Goal: Information Seeking & Learning: Learn about a topic

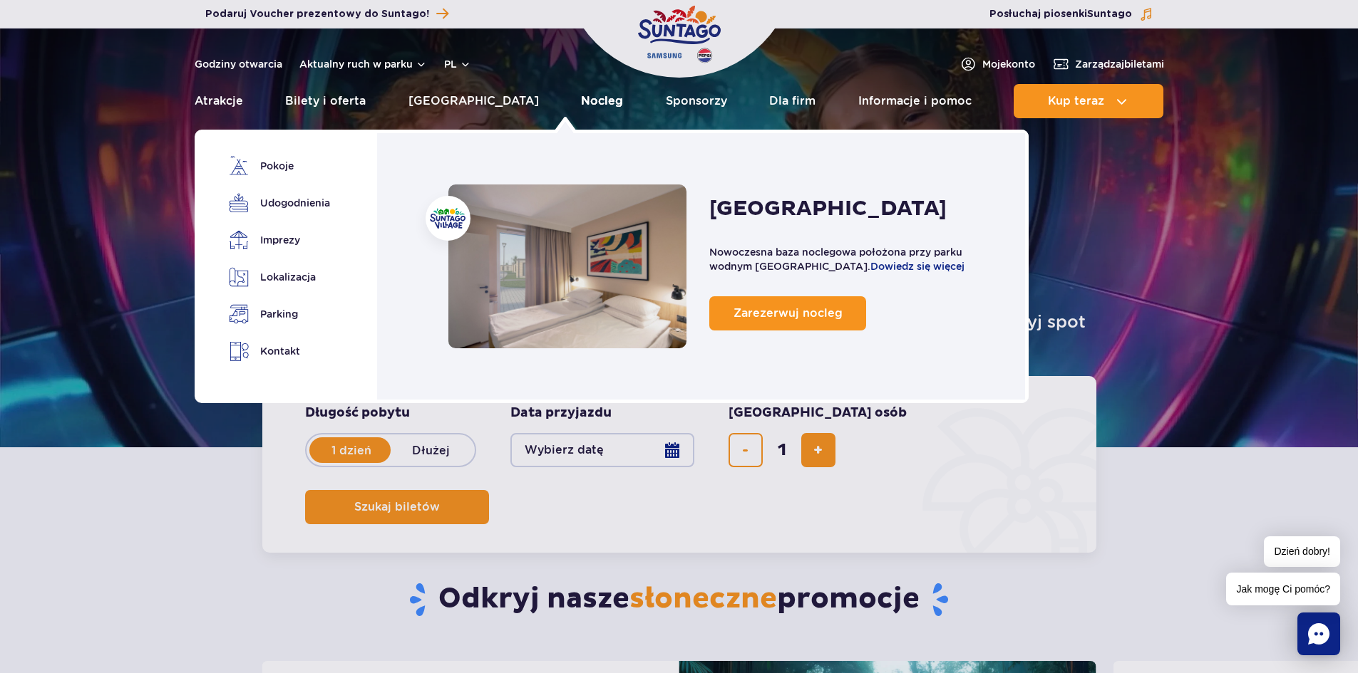
click at [581, 104] on link "Nocleg" at bounding box center [602, 101] width 42 height 34
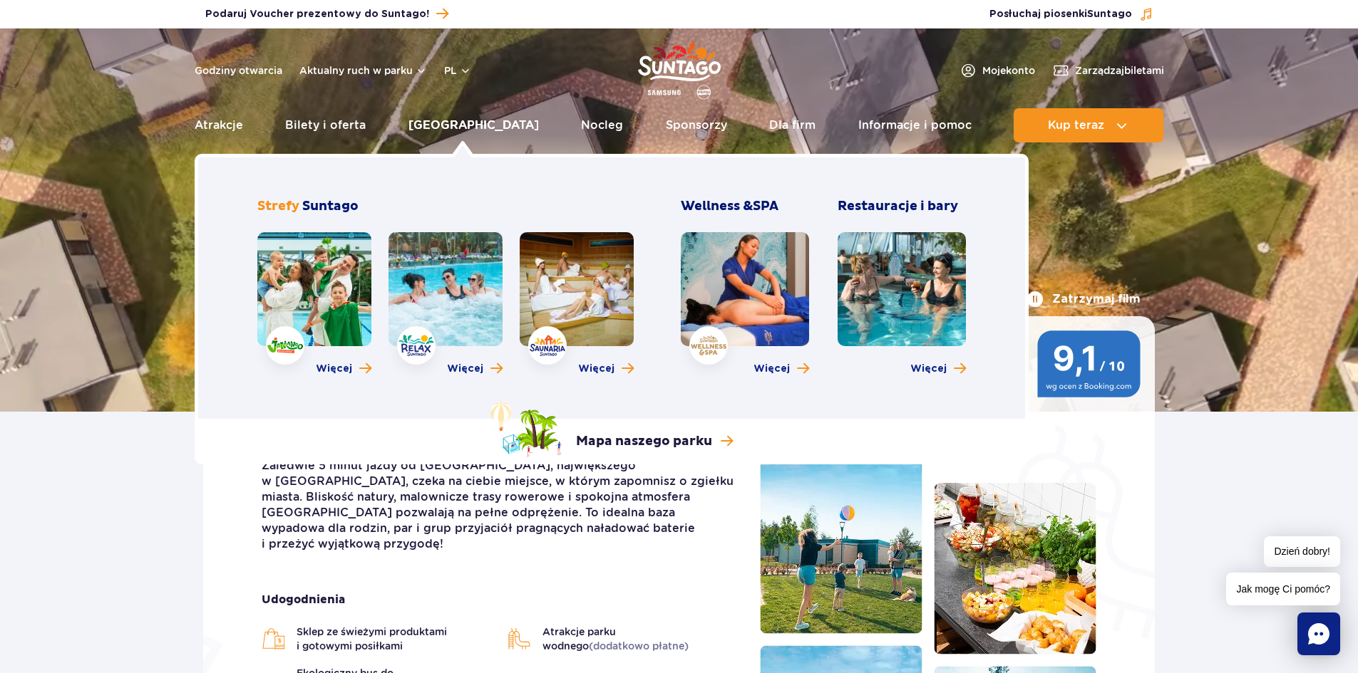
click at [457, 125] on link "[GEOGRAPHIC_DATA]" at bounding box center [473, 125] width 130 height 34
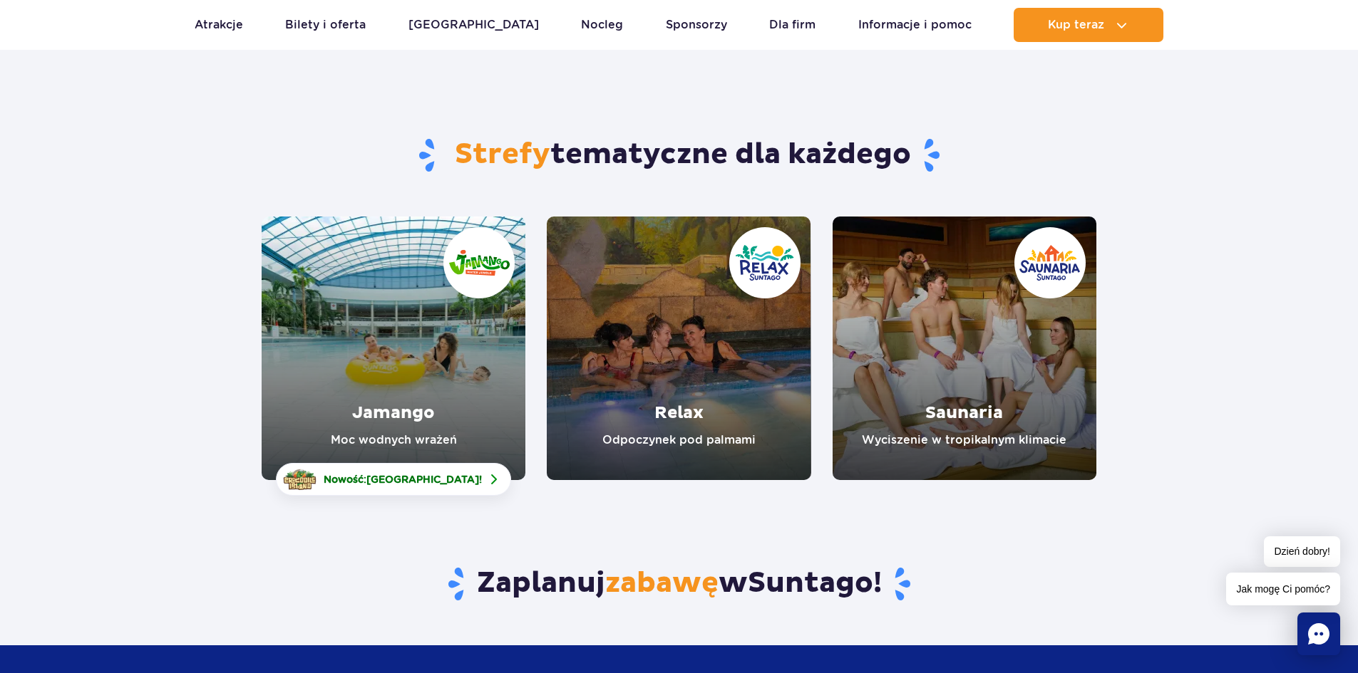
scroll to position [143, 0]
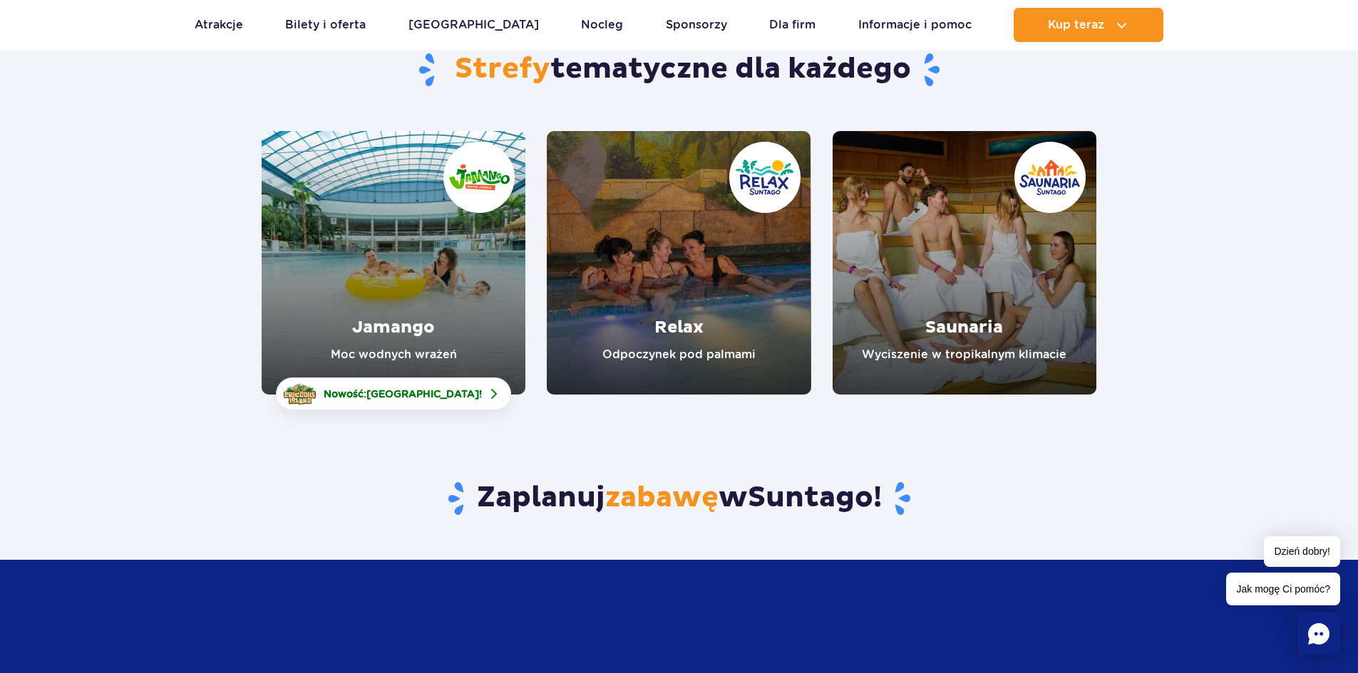
click at [729, 284] on link "Relax" at bounding box center [679, 263] width 264 height 264
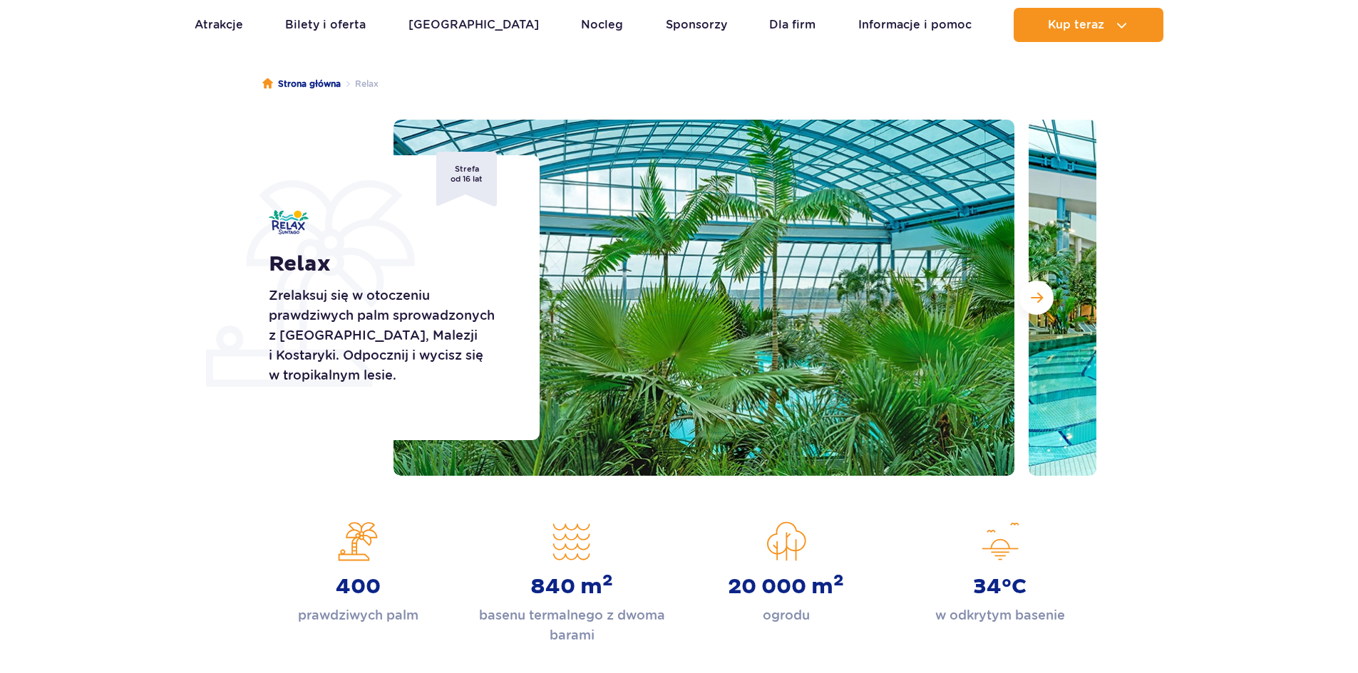
scroll to position [71, 0]
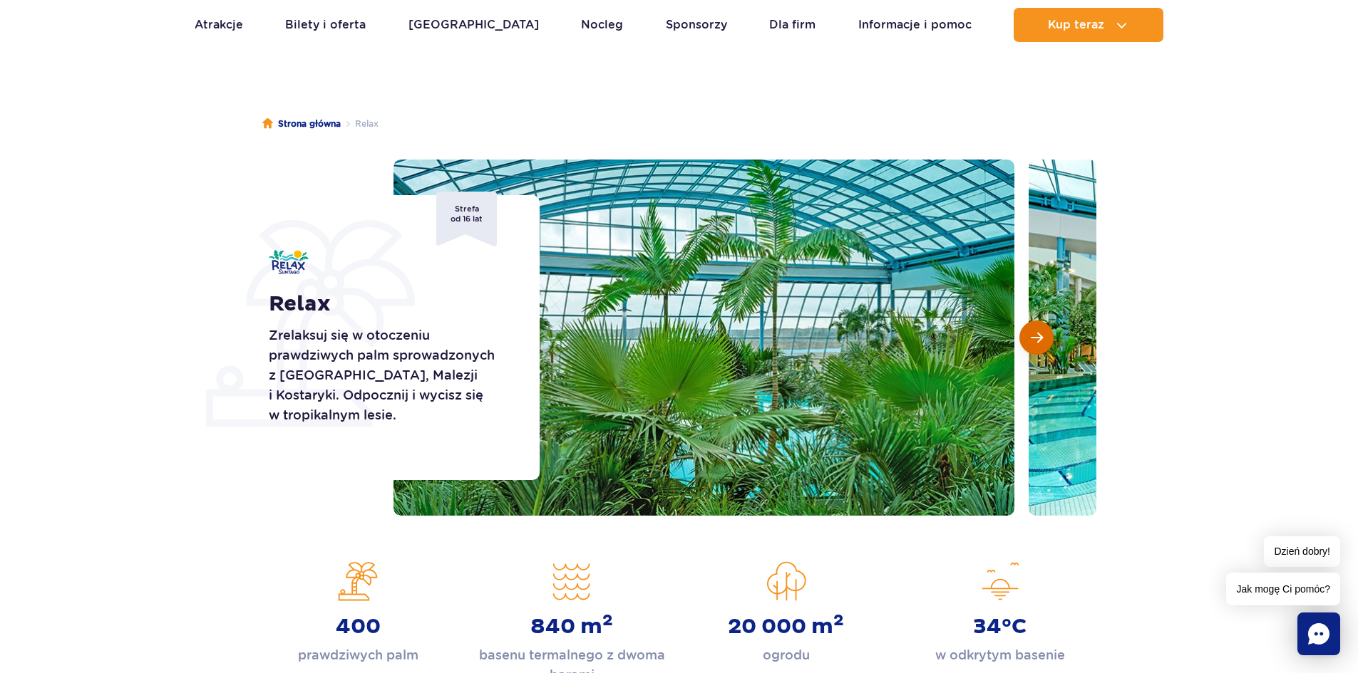
click at [1033, 332] on span "Następny slajd" at bounding box center [1036, 337] width 12 height 13
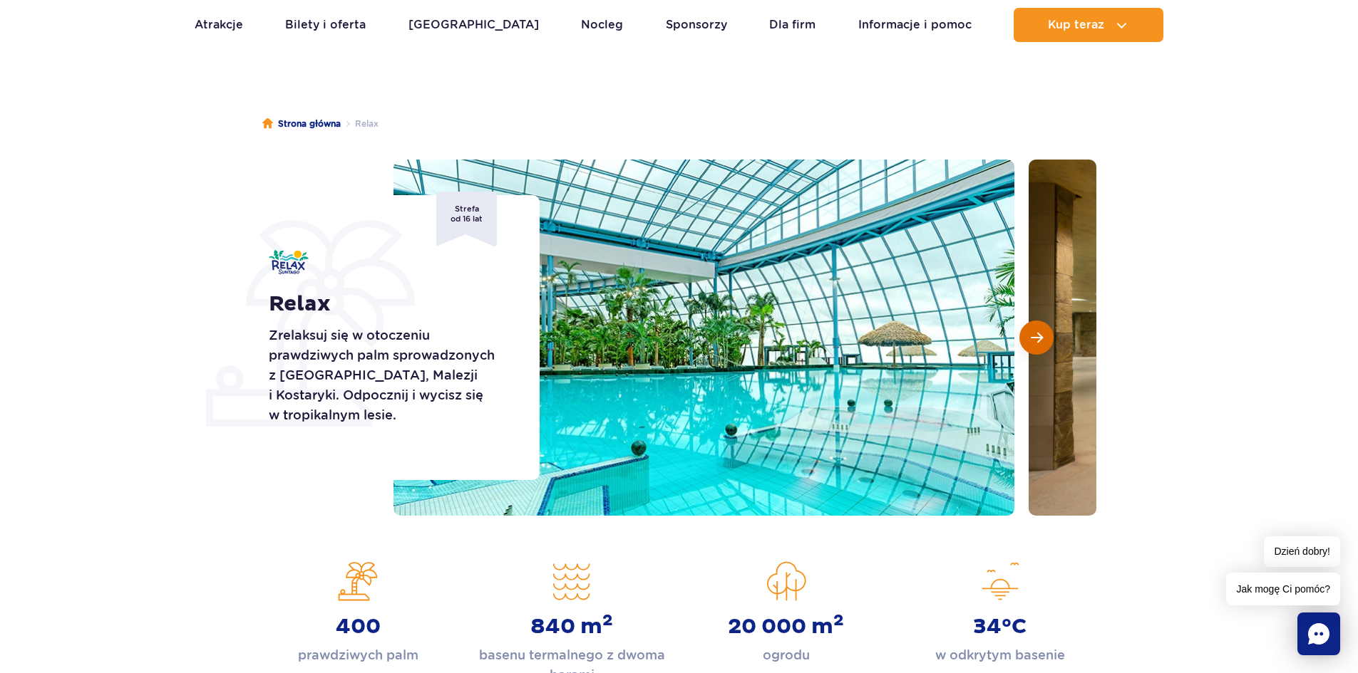
click at [1033, 332] on span "Następny slajd" at bounding box center [1036, 337] width 12 height 13
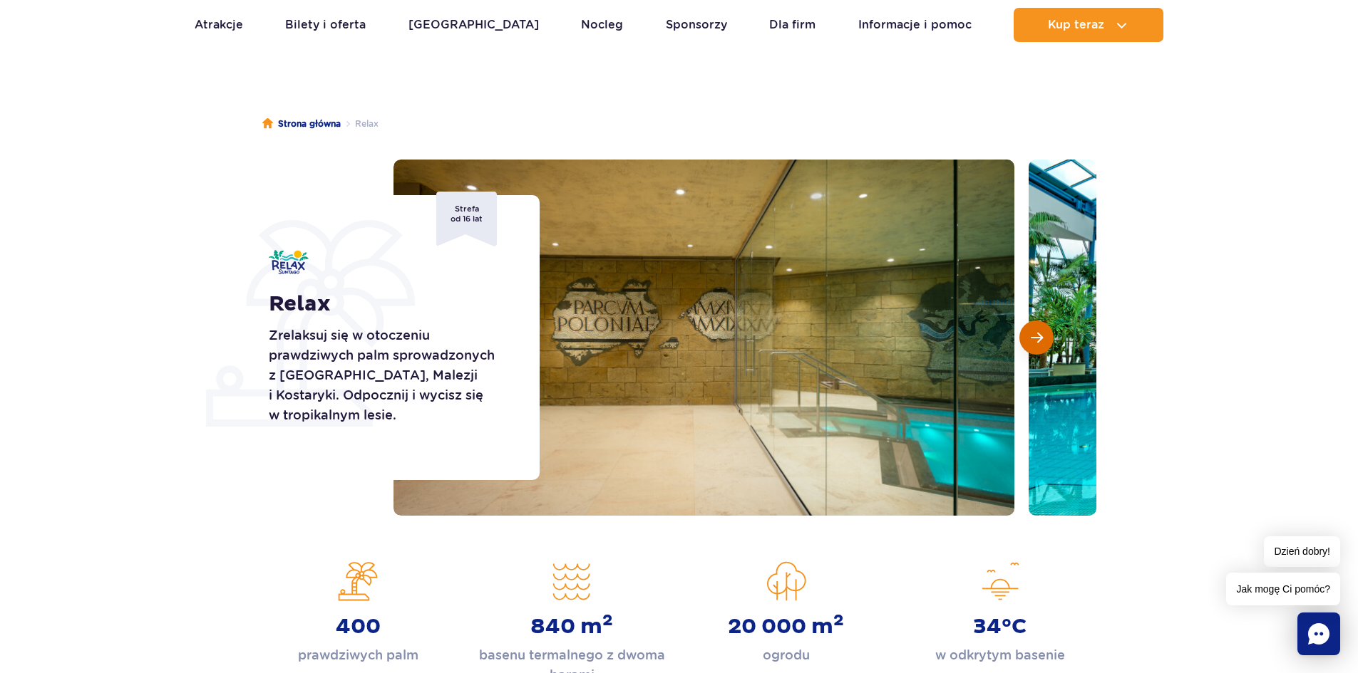
click at [1033, 332] on span "Następny slajd" at bounding box center [1036, 337] width 12 height 13
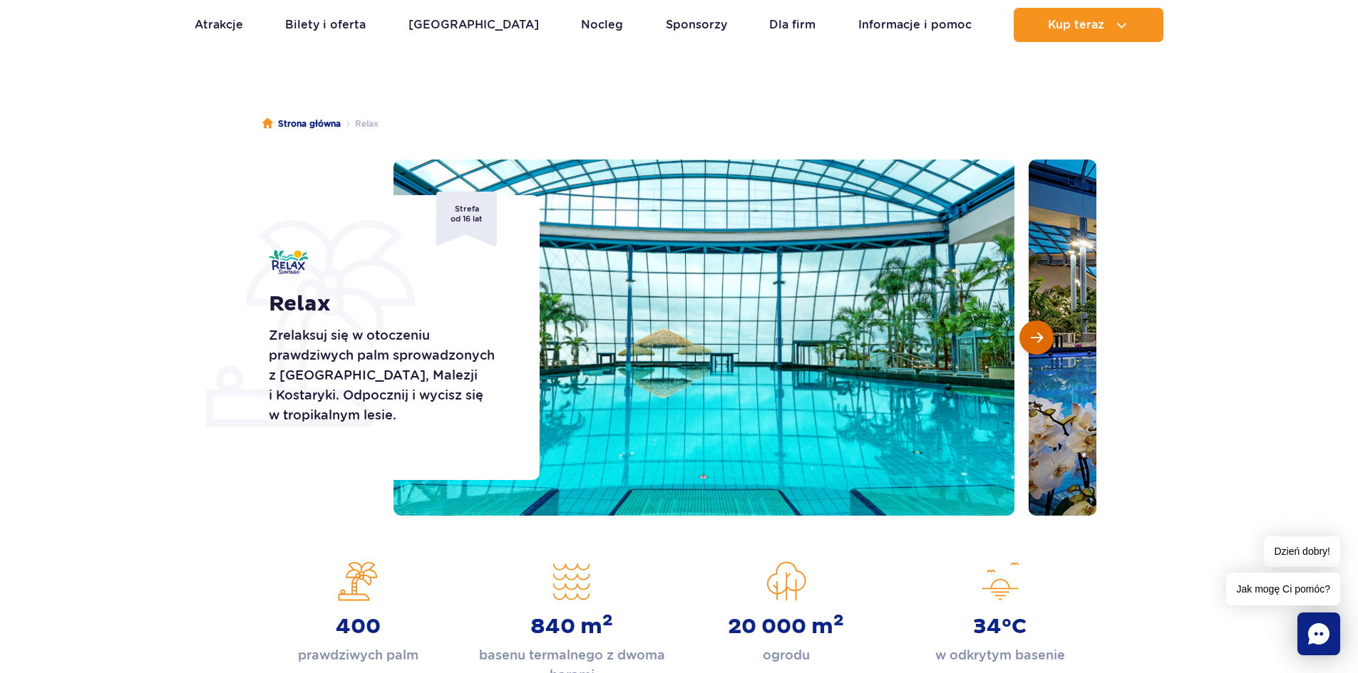
click at [1033, 332] on span "Następny slajd" at bounding box center [1036, 337] width 12 height 13
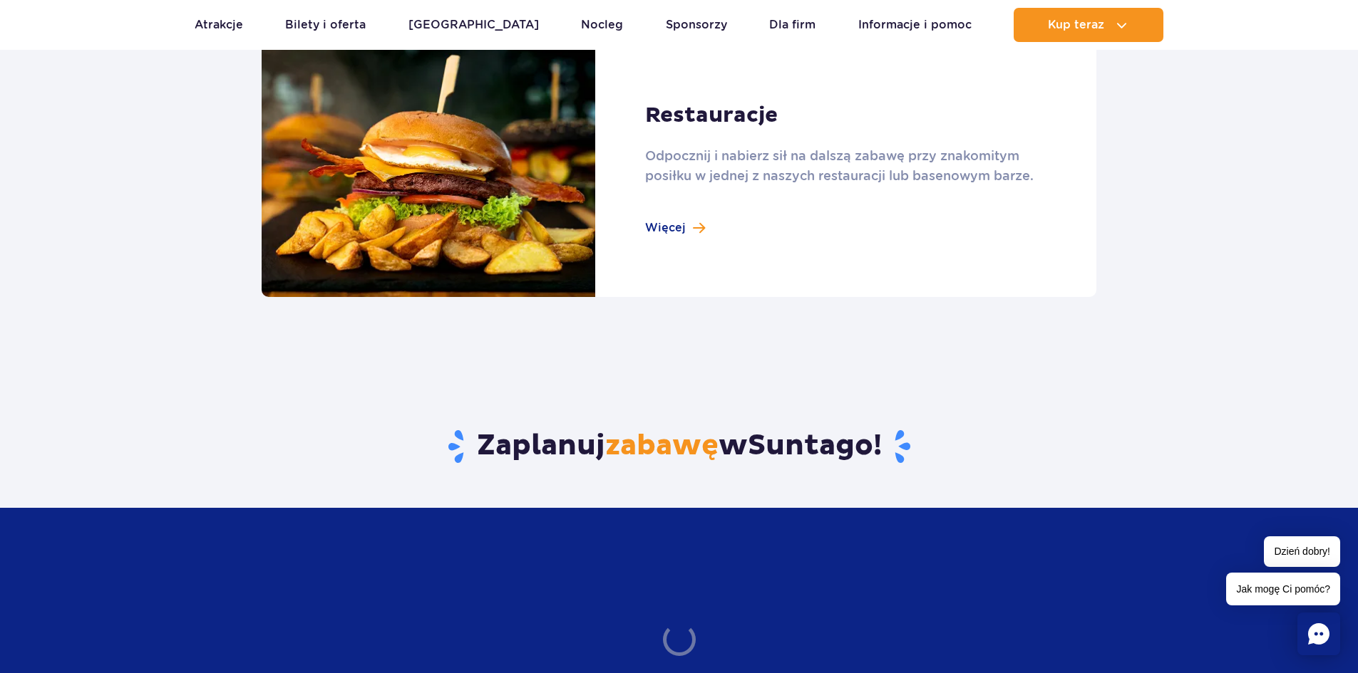
scroll to position [1782, 0]
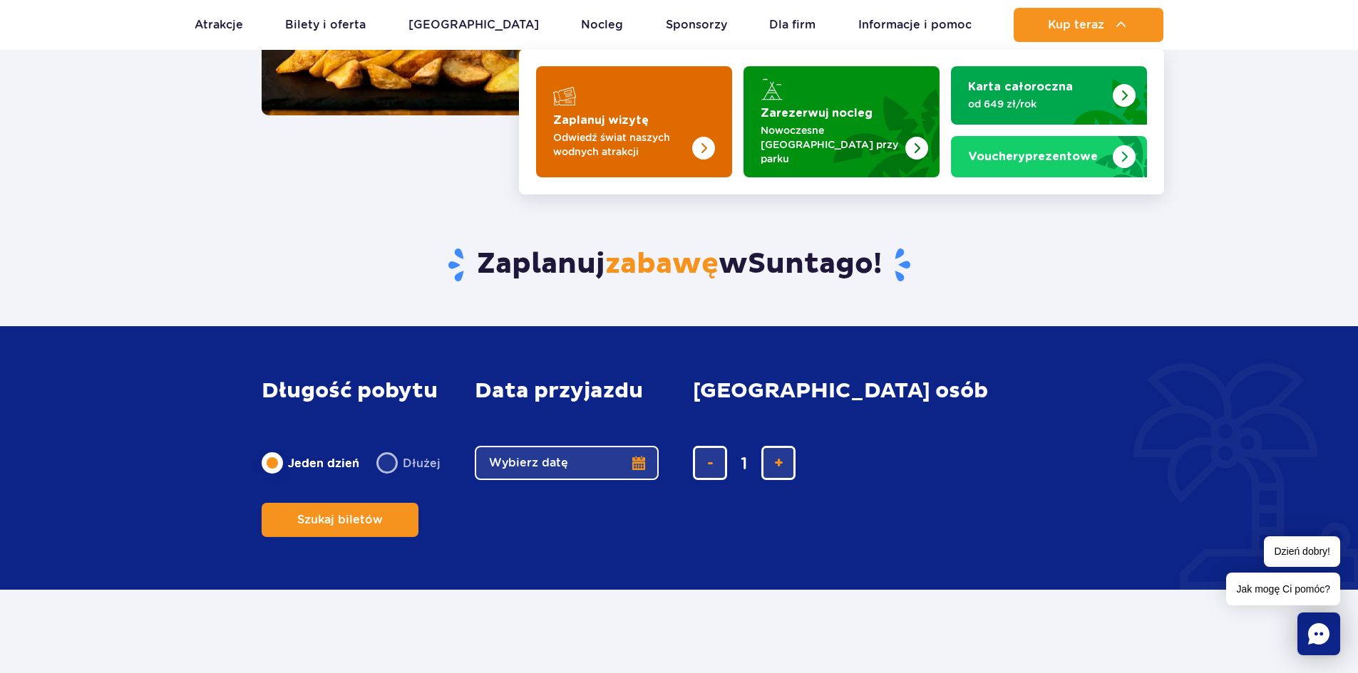
click at [668, 135] on p "Odwiedź świat naszych wodnych atrakcji" at bounding box center [622, 144] width 139 height 29
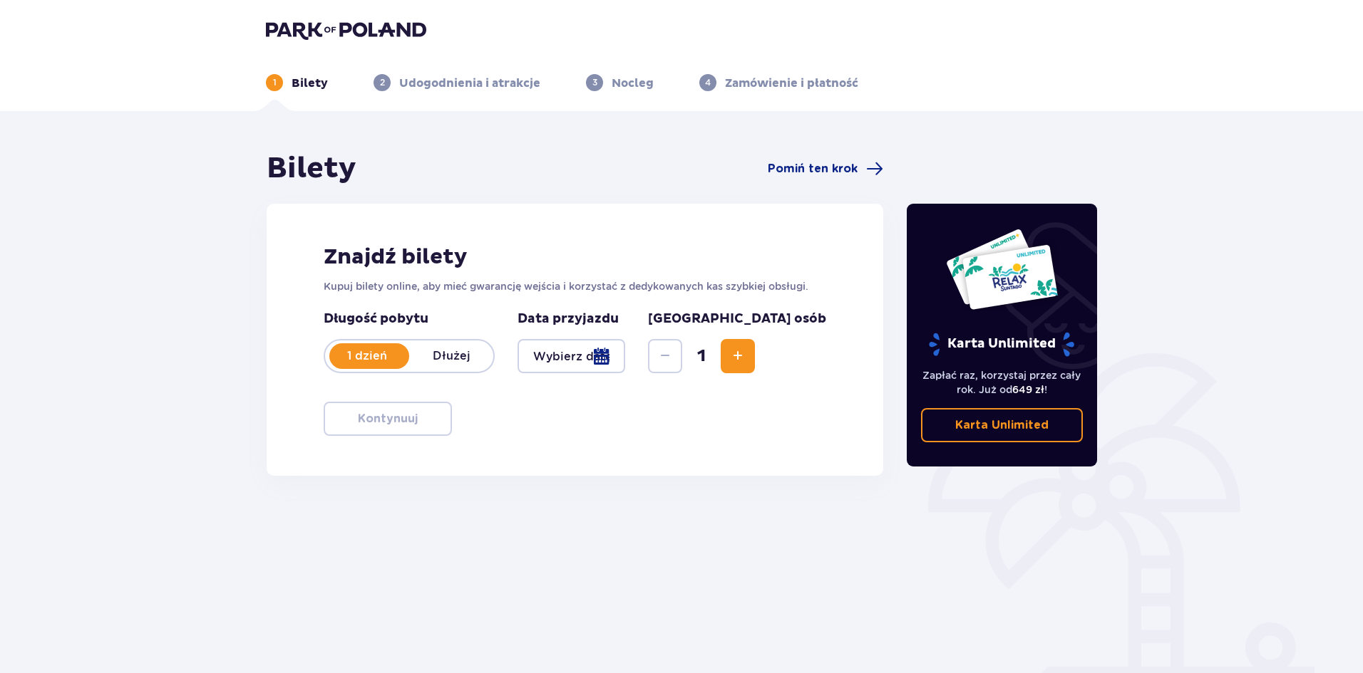
click at [316, 30] on img at bounding box center [346, 30] width 160 height 20
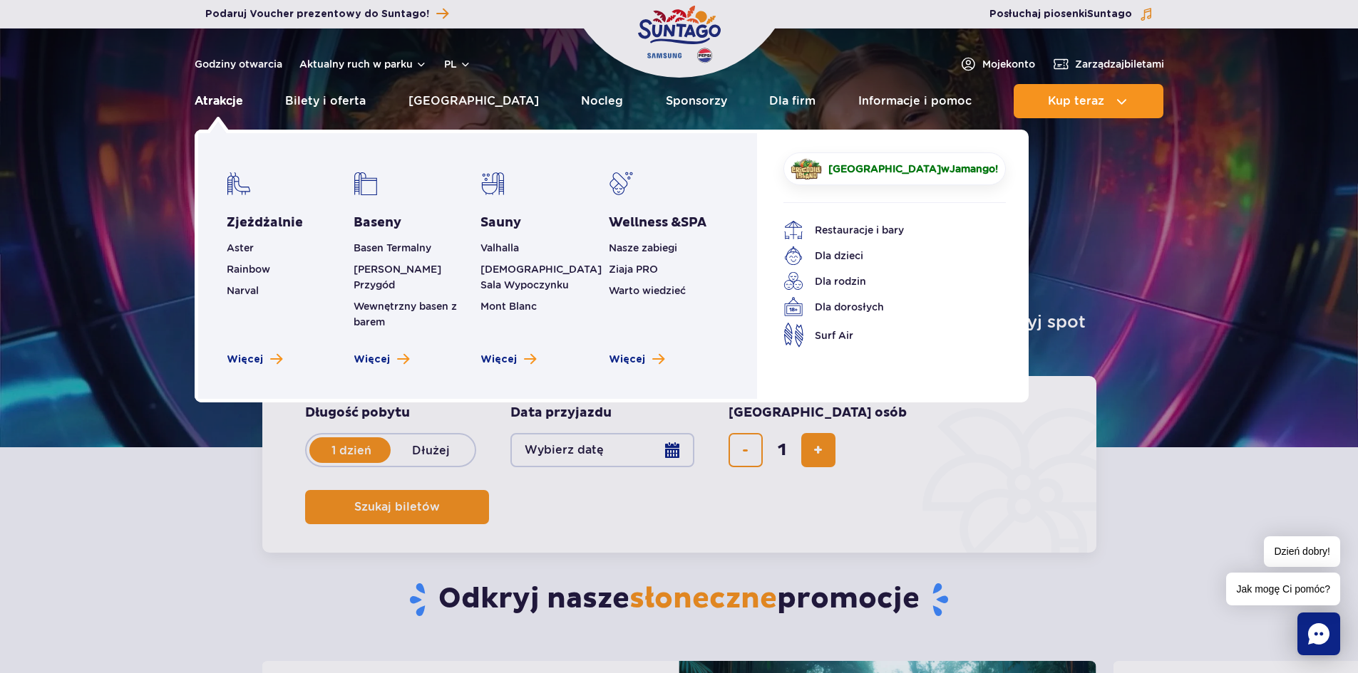
click at [219, 105] on link "Atrakcje" at bounding box center [219, 101] width 48 height 34
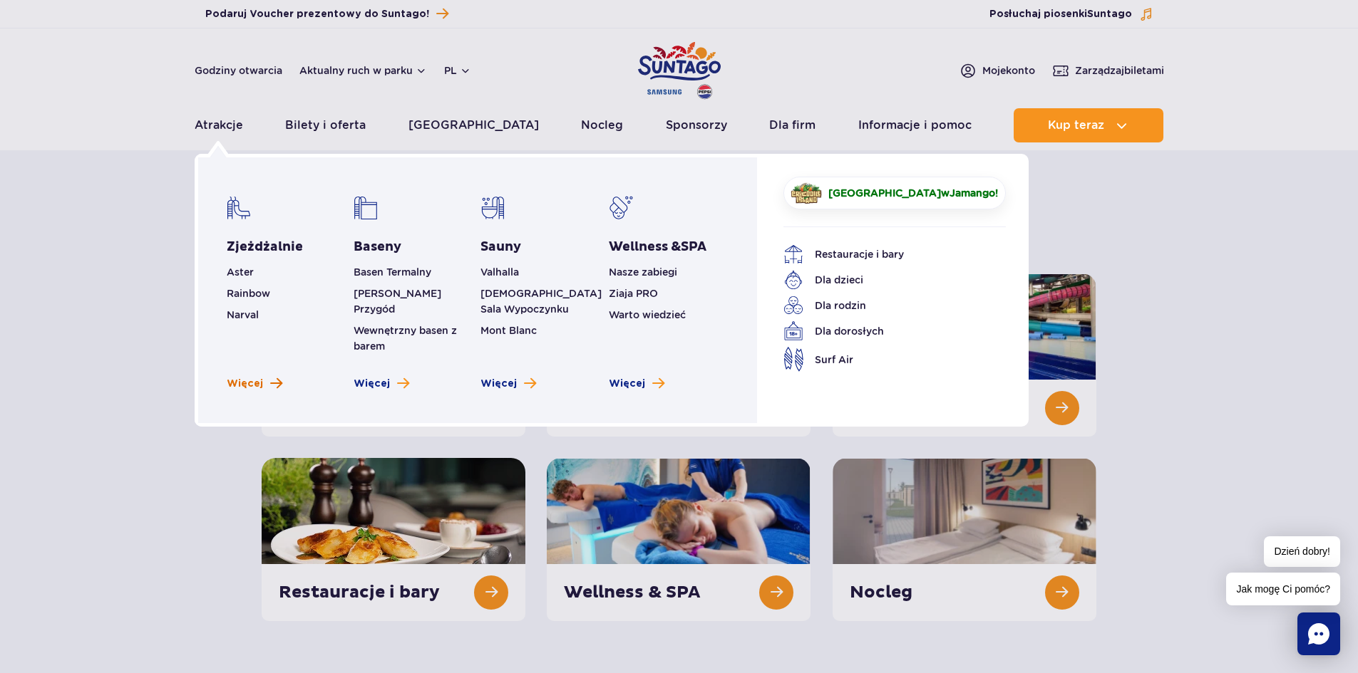
click at [255, 377] on span "Więcej" at bounding box center [245, 384] width 36 height 14
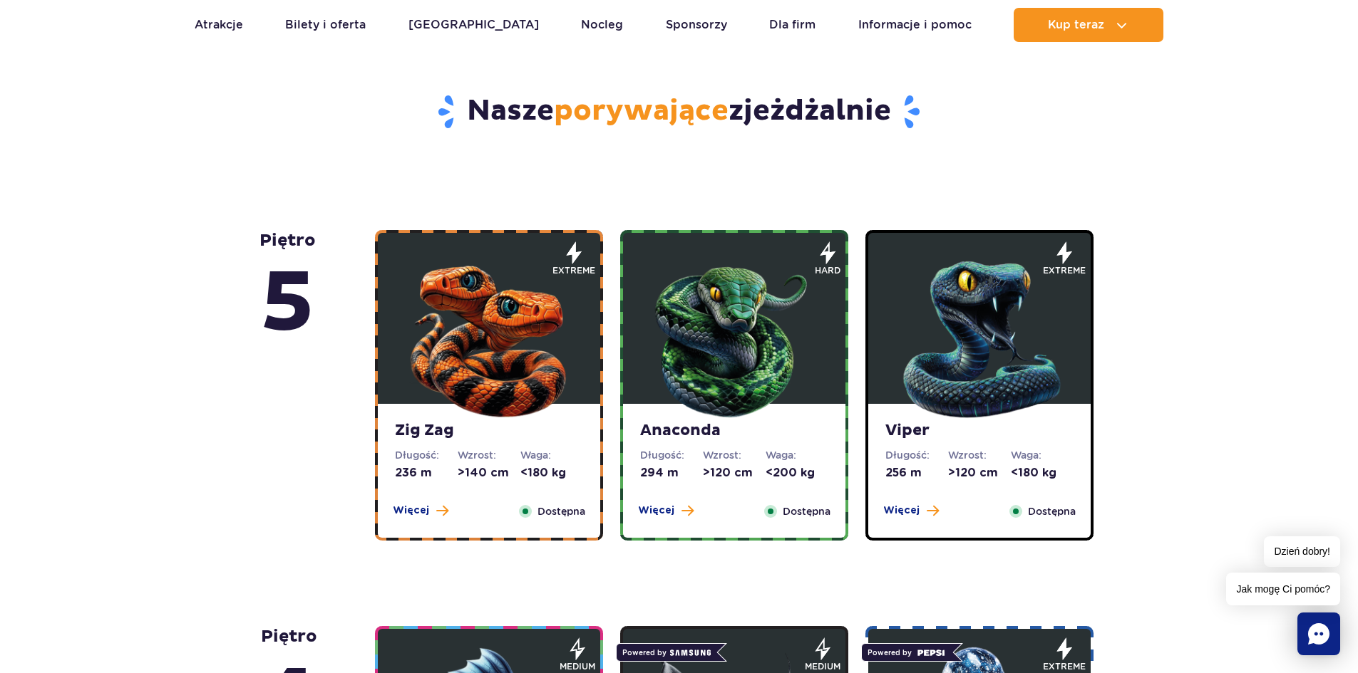
scroll to position [713, 0]
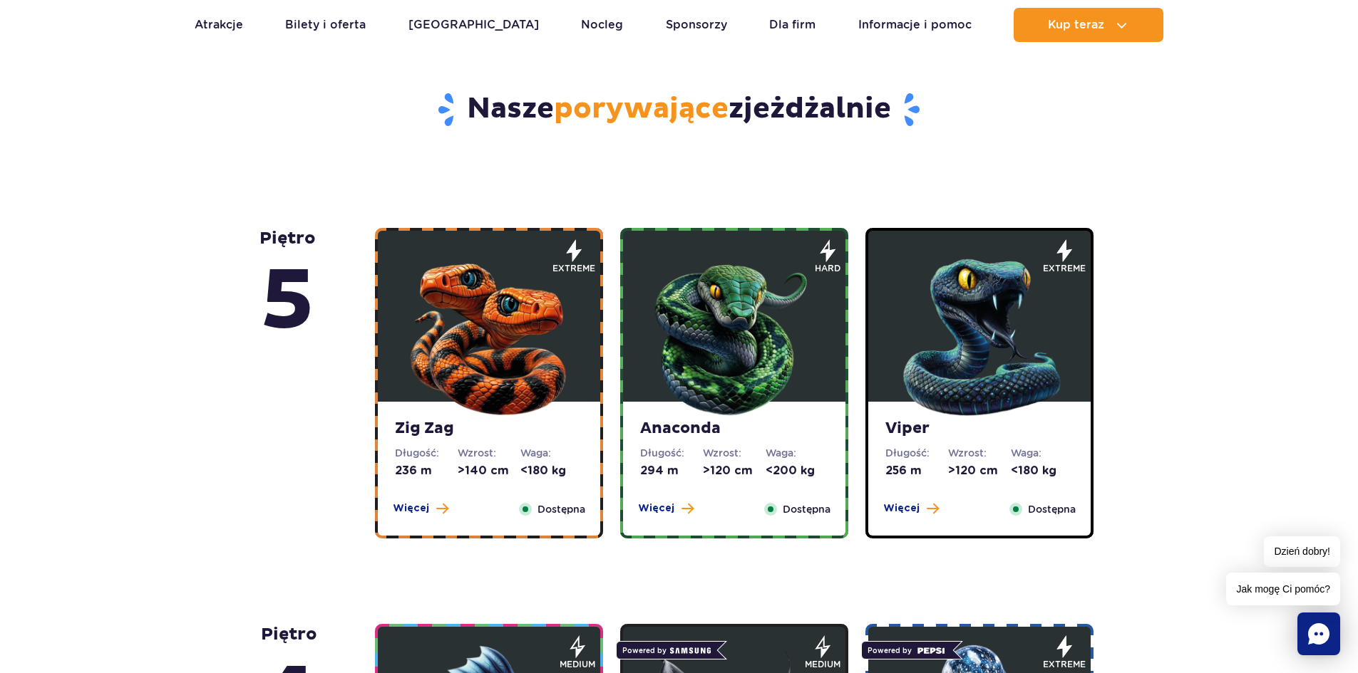
click at [561, 358] on img at bounding box center [488, 334] width 171 height 171
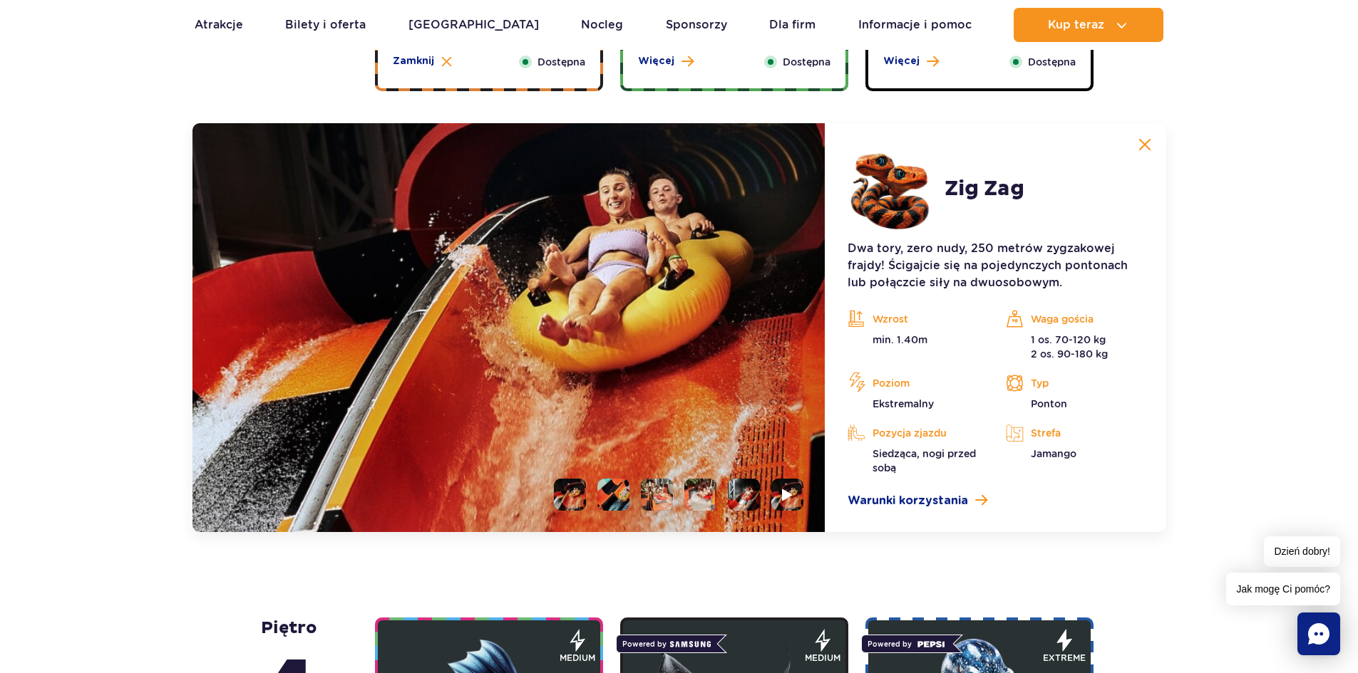
scroll to position [1198, 0]
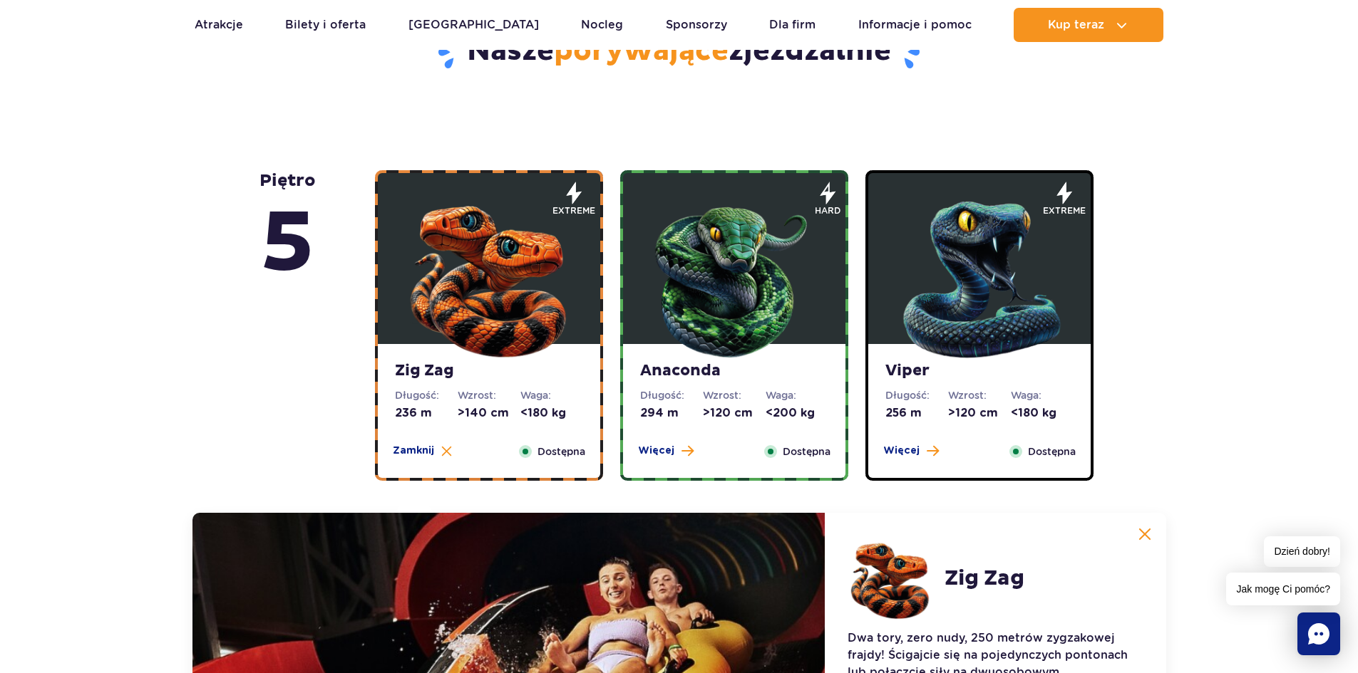
click at [723, 324] on img at bounding box center [733, 276] width 171 height 171
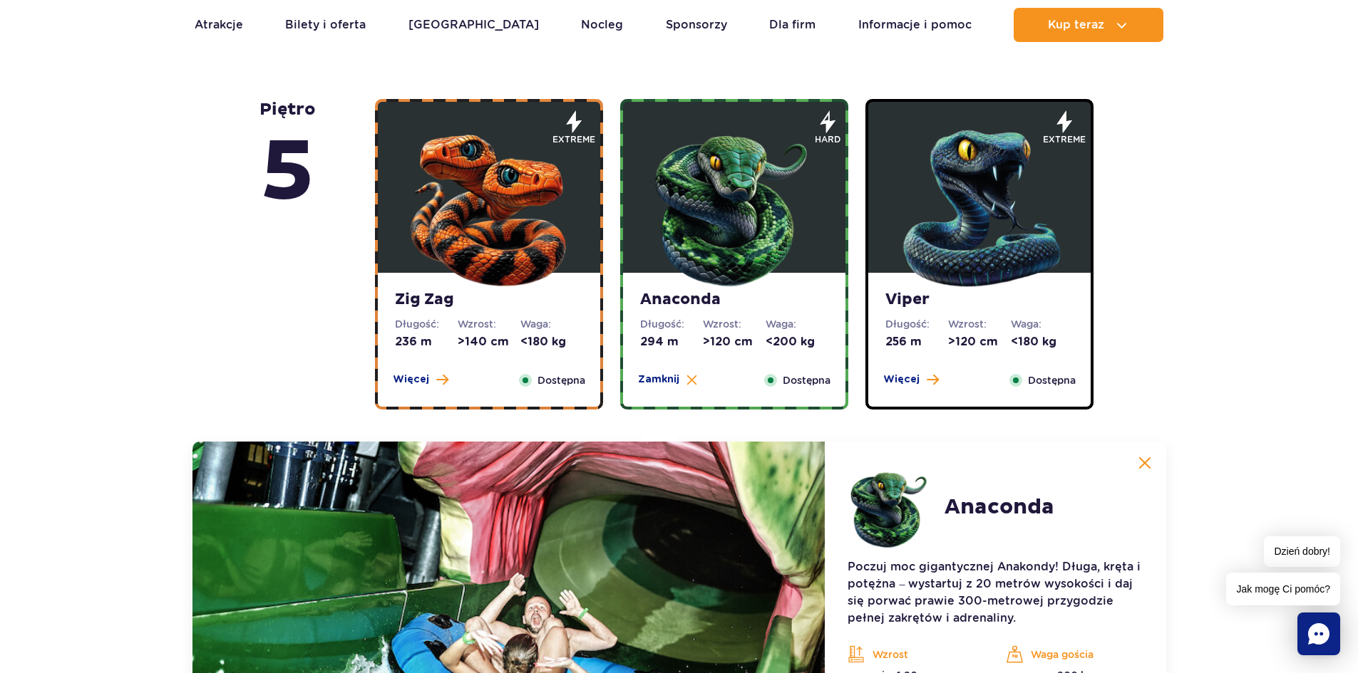
click at [1009, 226] on img at bounding box center [979, 205] width 171 height 171
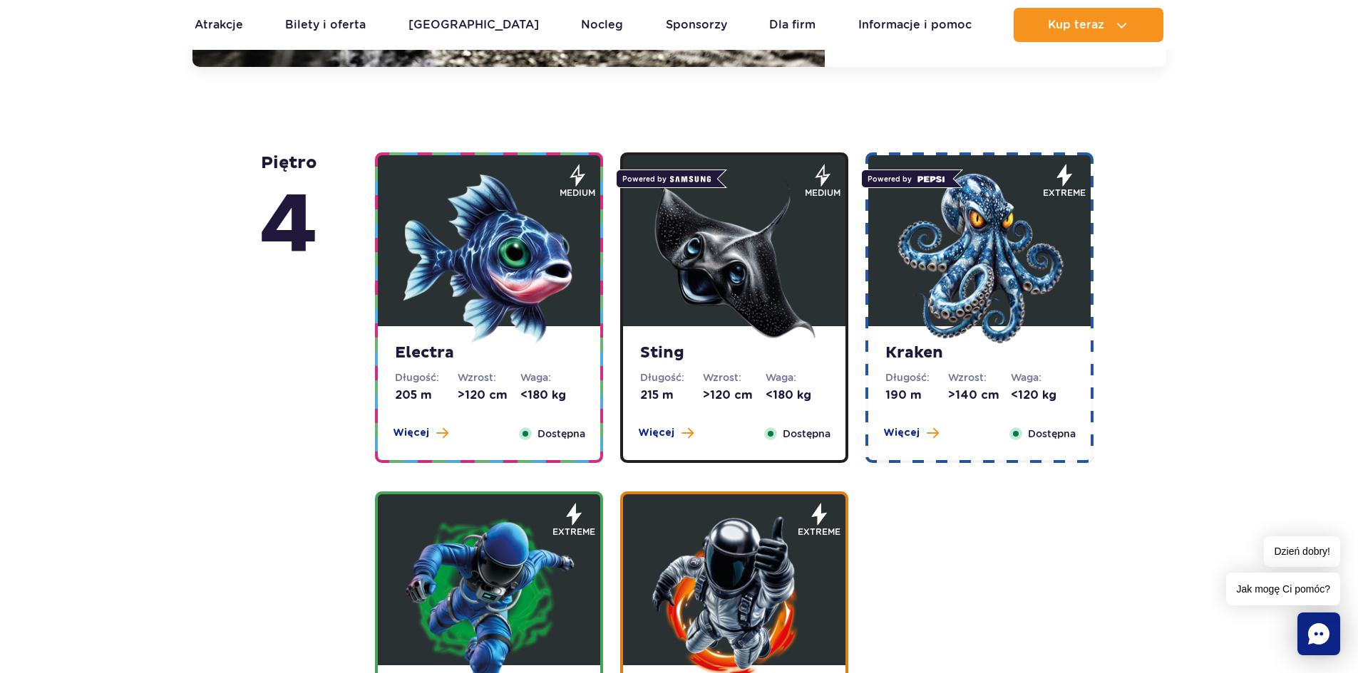
click at [408, 274] on img at bounding box center [488, 258] width 171 height 171
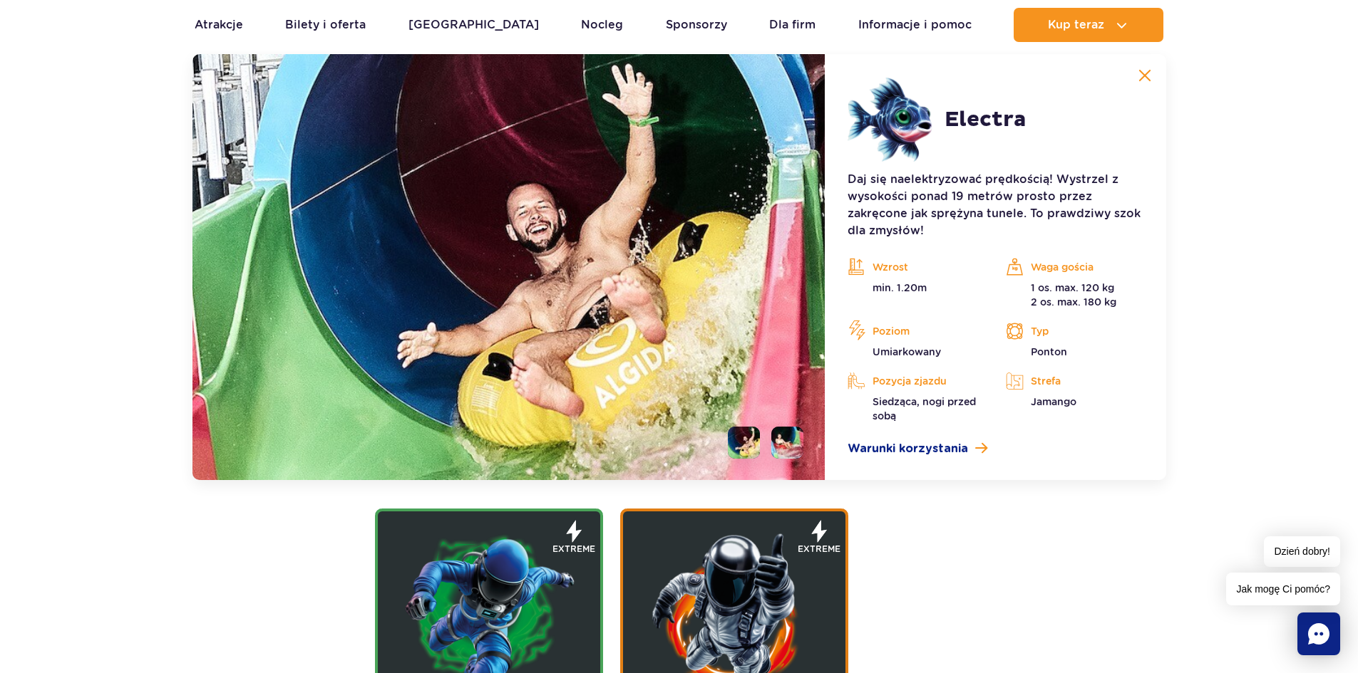
scroll to position [1594, 0]
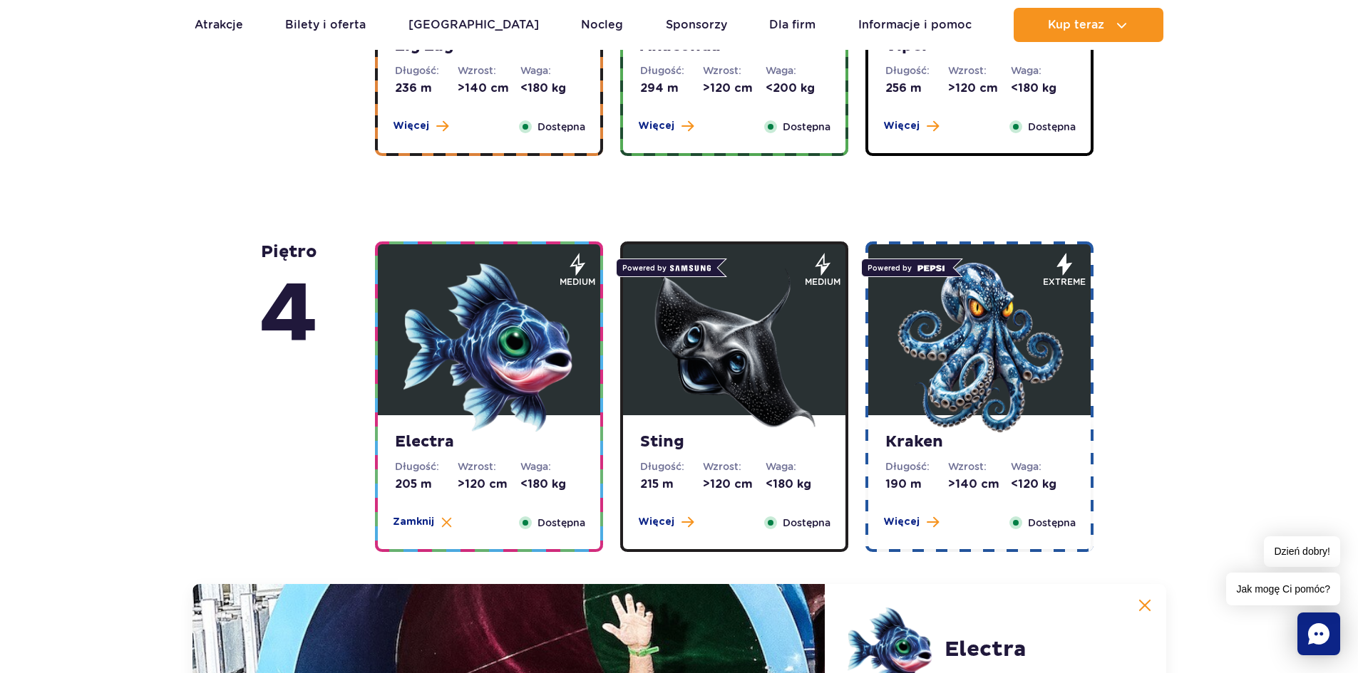
click at [768, 329] on img at bounding box center [733, 347] width 171 height 171
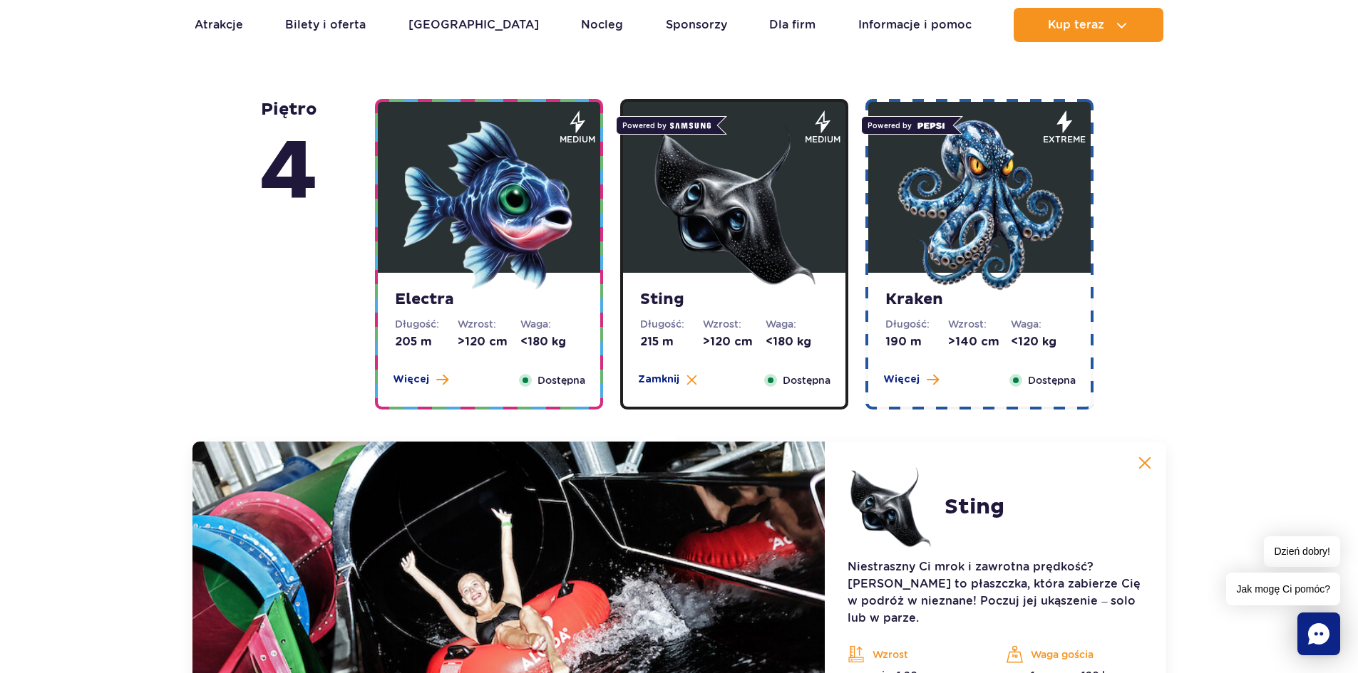
click at [995, 210] on img at bounding box center [979, 205] width 171 height 171
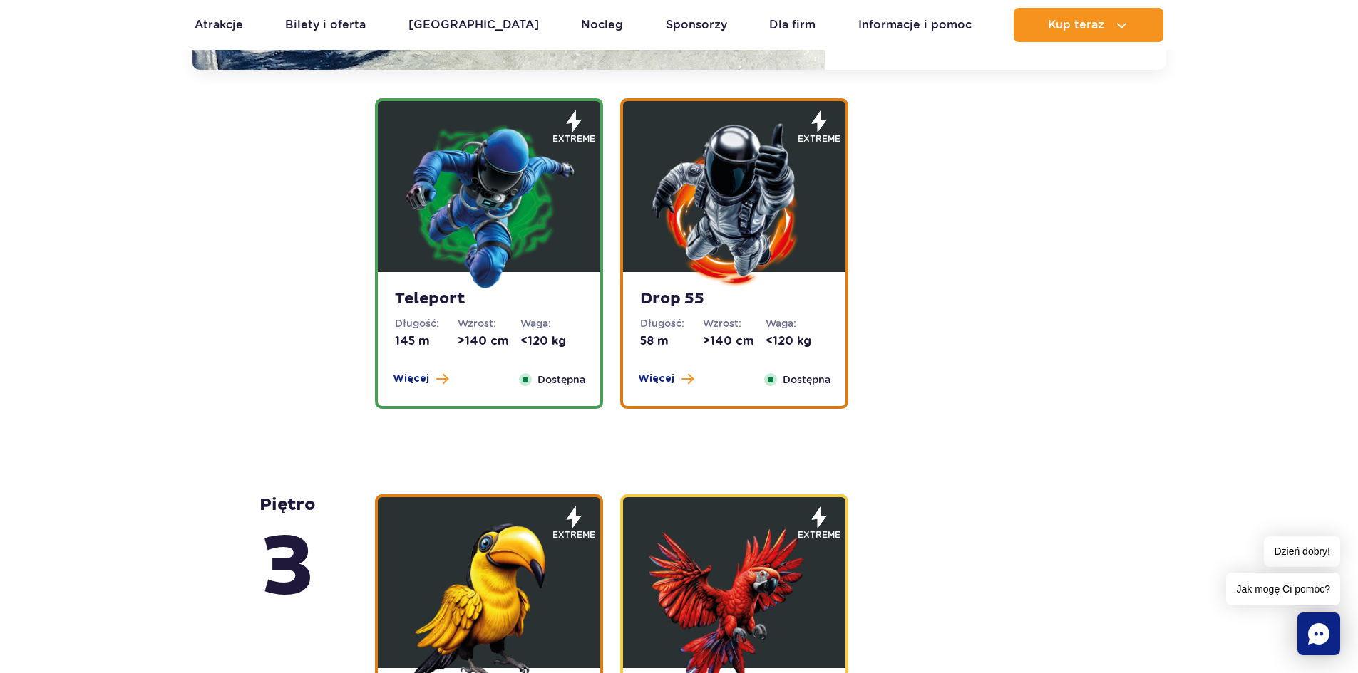
click at [470, 190] on img at bounding box center [488, 204] width 171 height 171
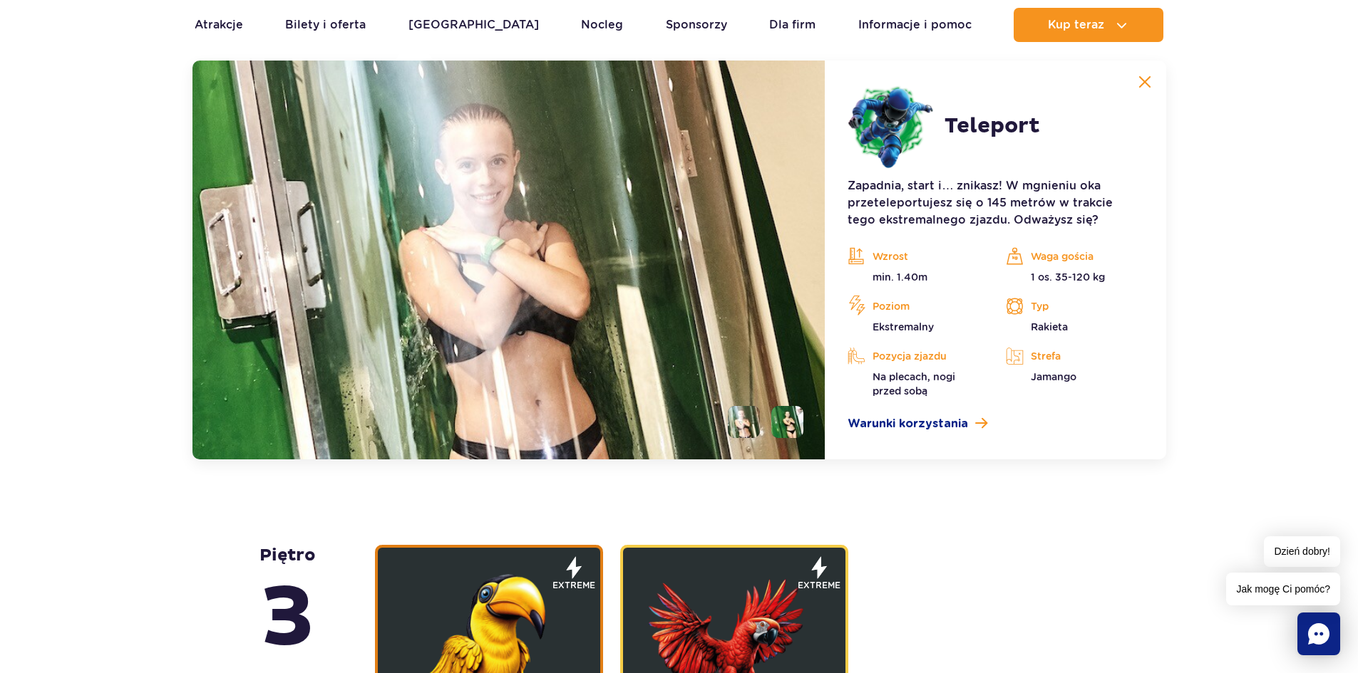
scroll to position [1933, 0]
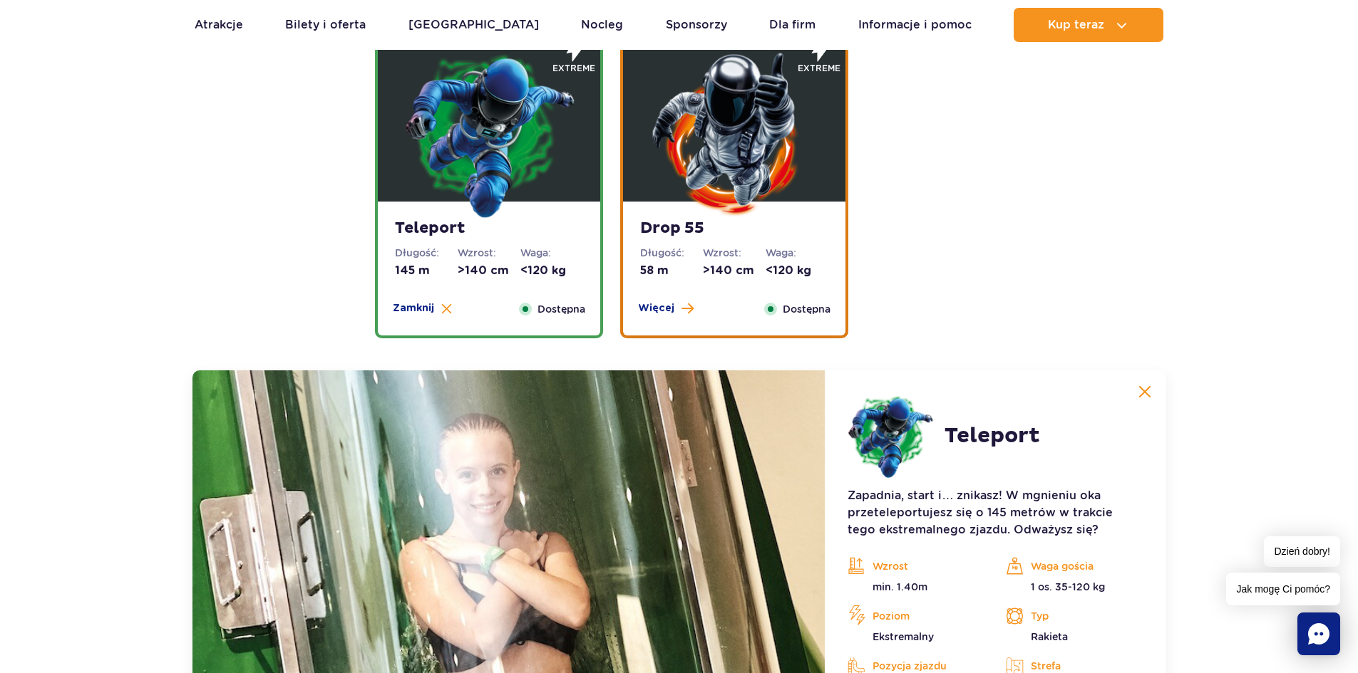
click at [771, 119] on img at bounding box center [733, 133] width 171 height 171
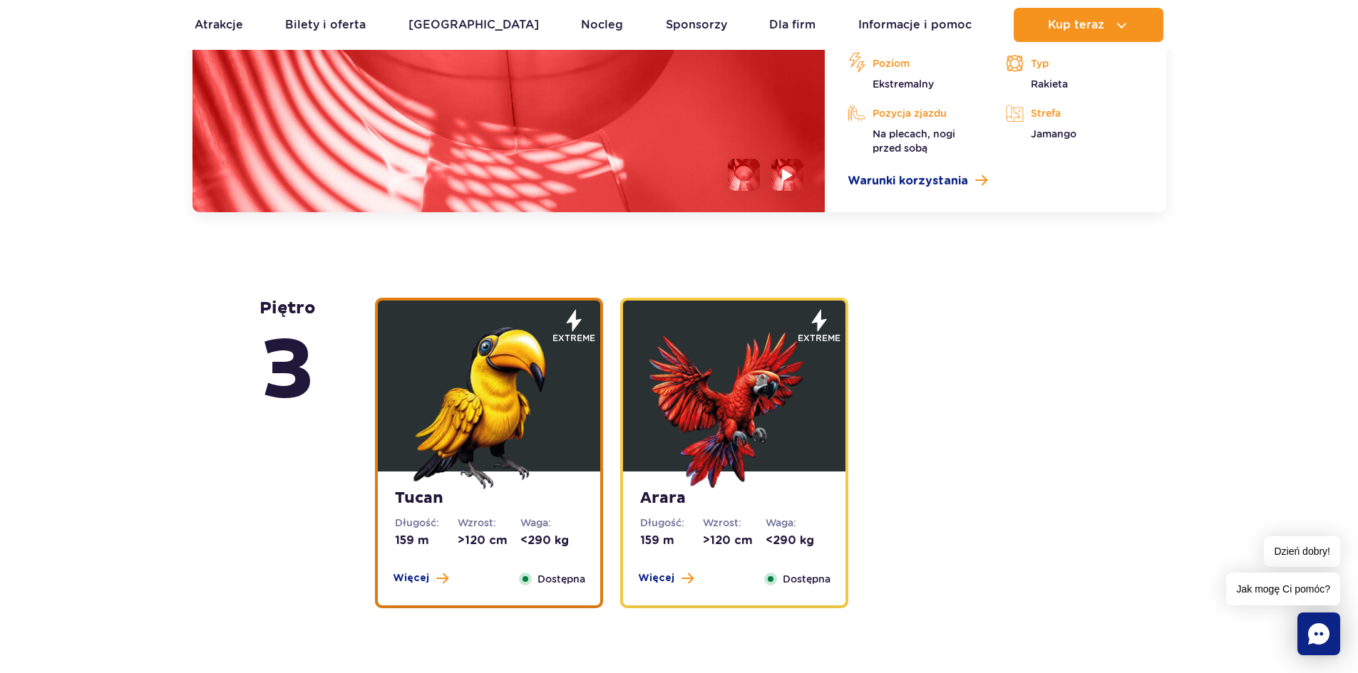
click at [487, 378] on img at bounding box center [488, 404] width 171 height 171
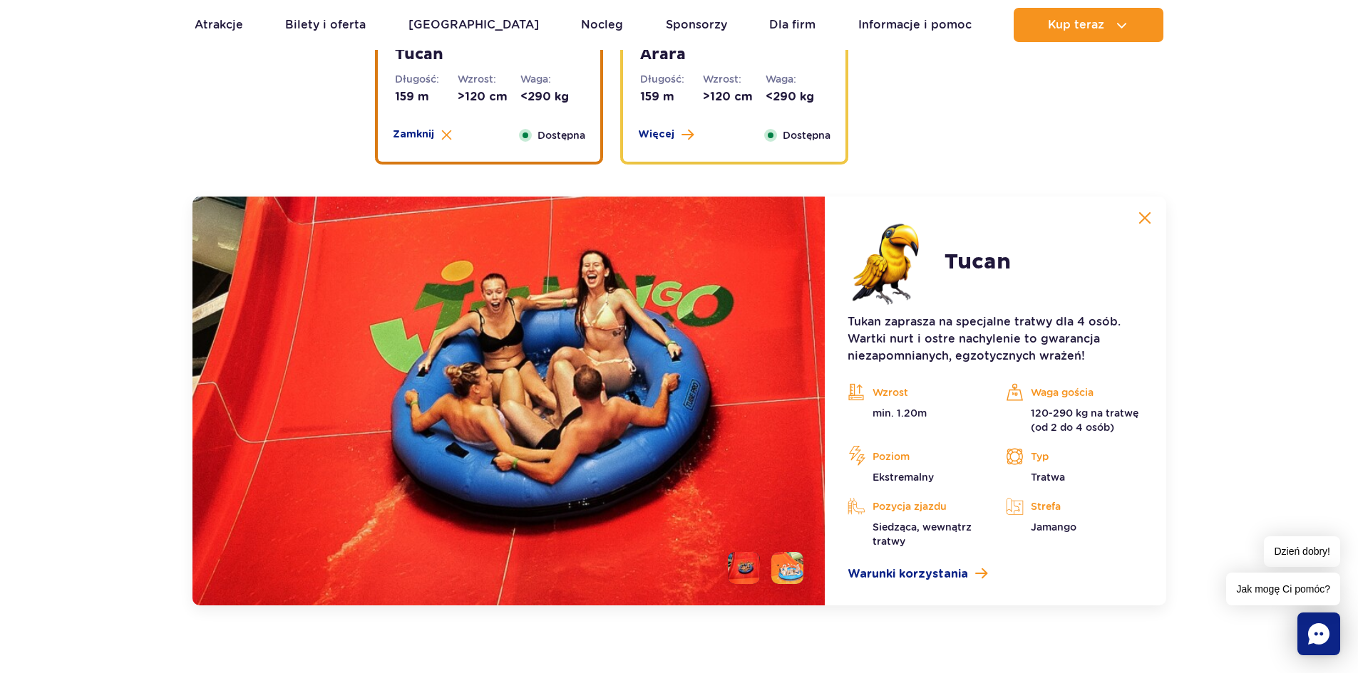
scroll to position [2330, 0]
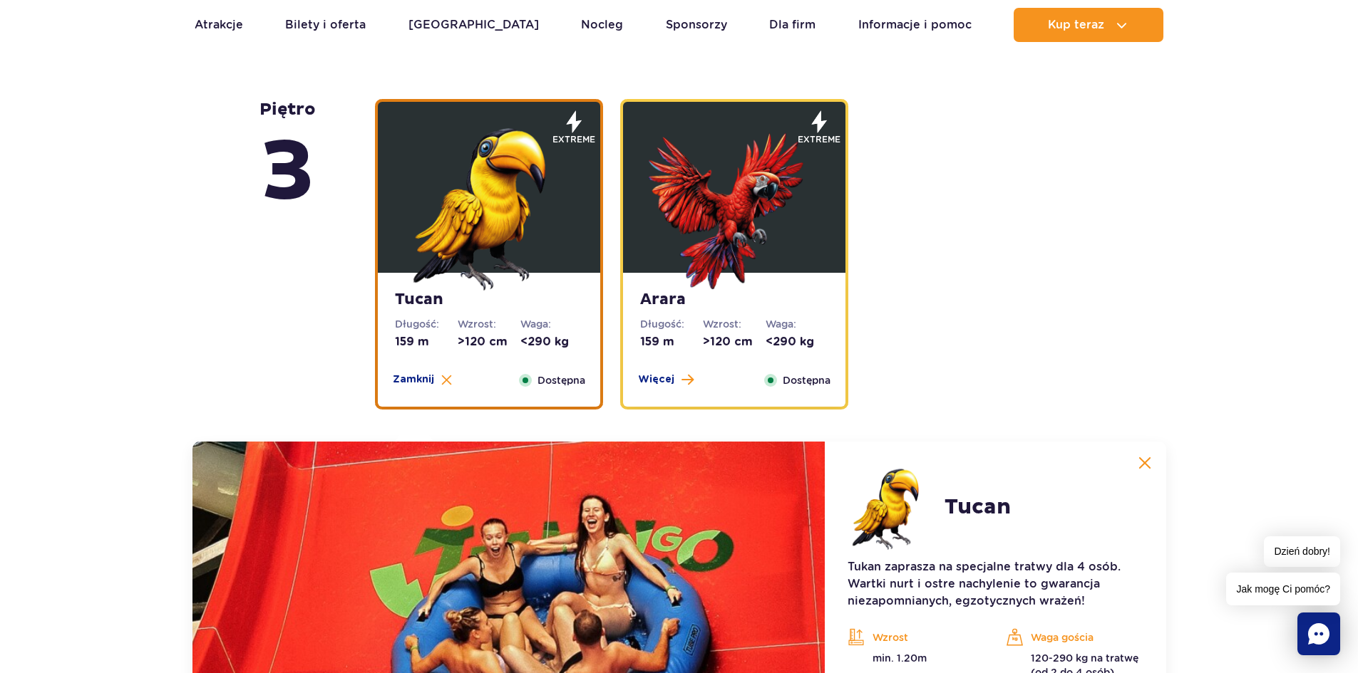
click at [810, 177] on img at bounding box center [733, 205] width 171 height 171
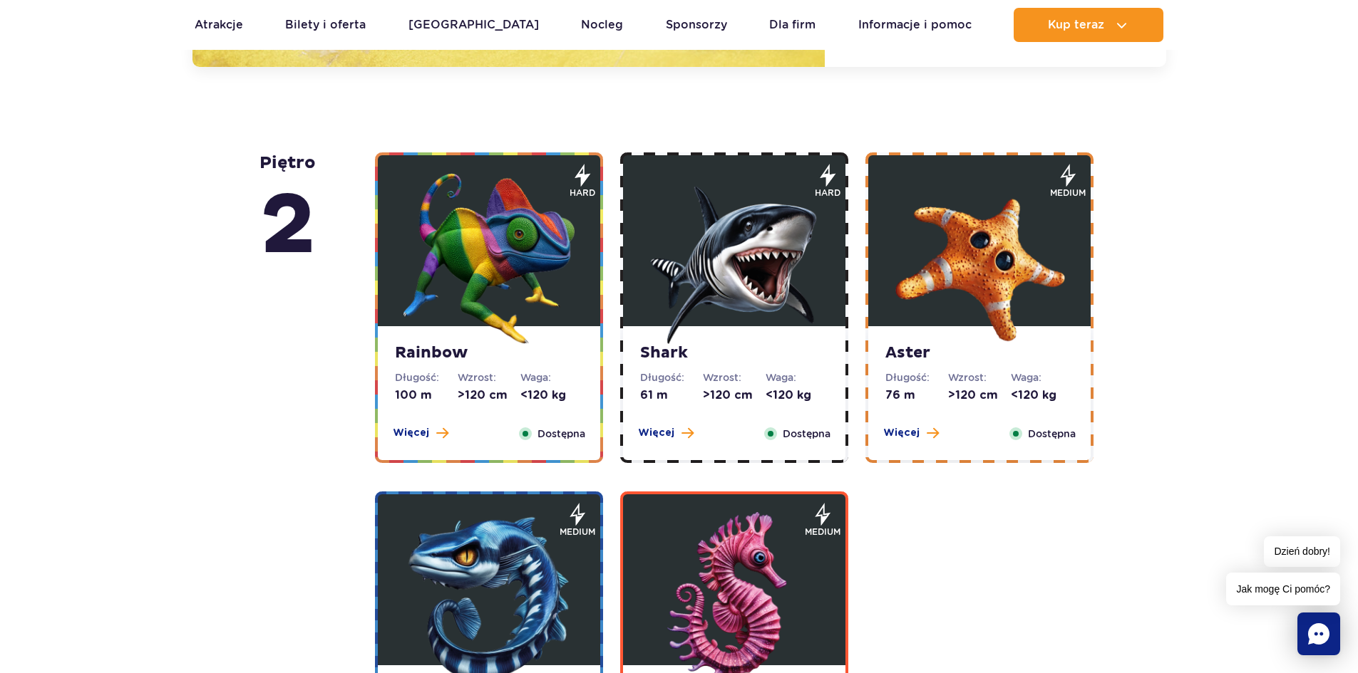
click at [510, 274] on img at bounding box center [488, 258] width 171 height 171
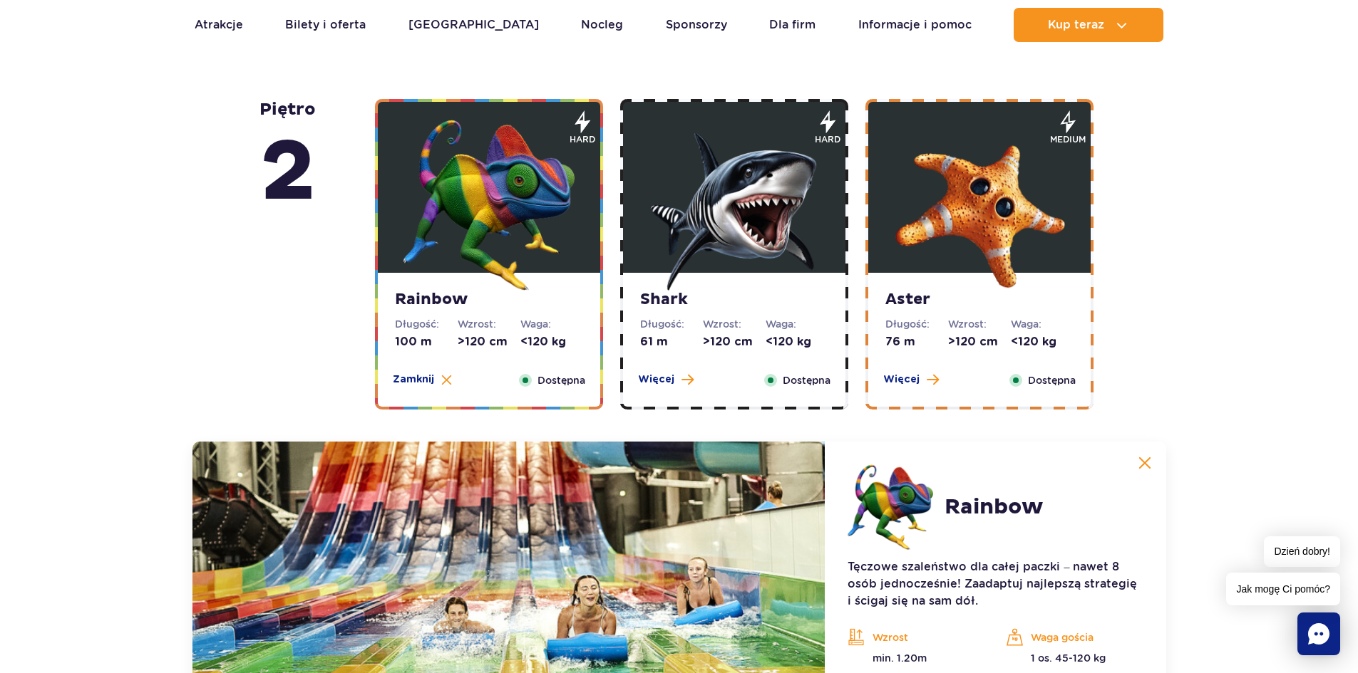
click at [800, 237] on img at bounding box center [733, 205] width 171 height 171
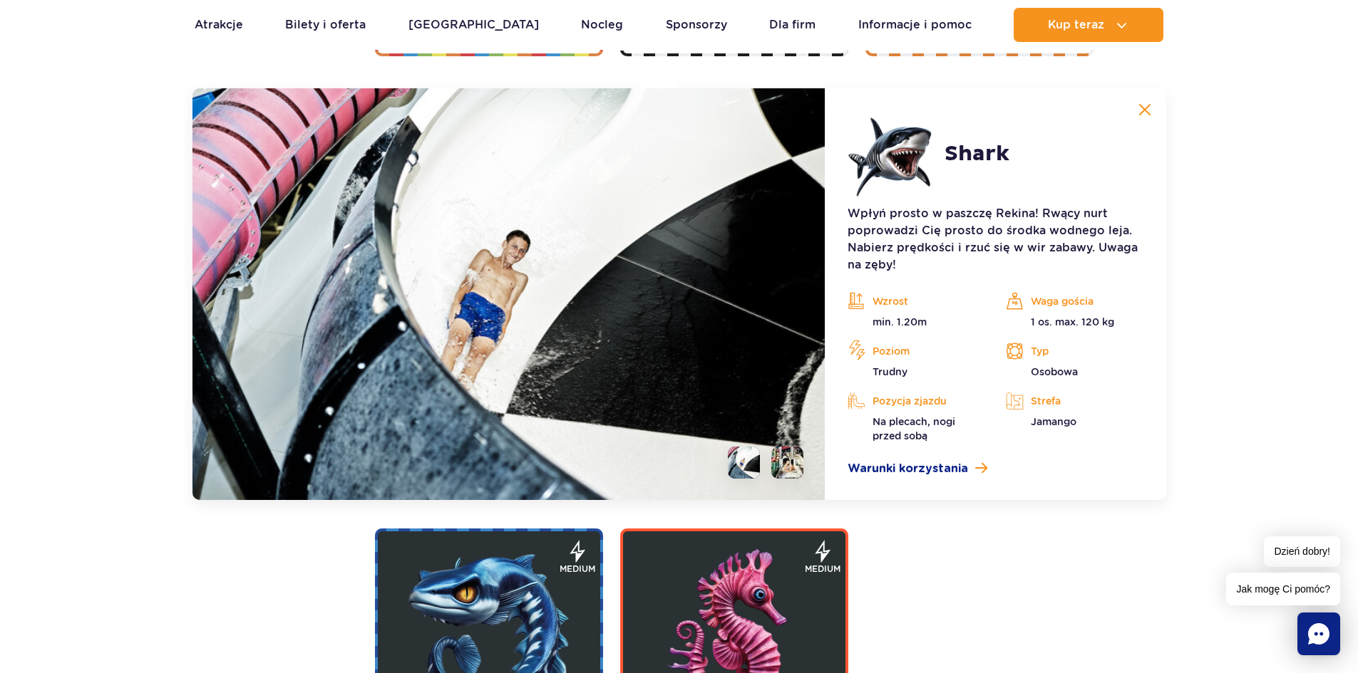
scroll to position [2726, 0]
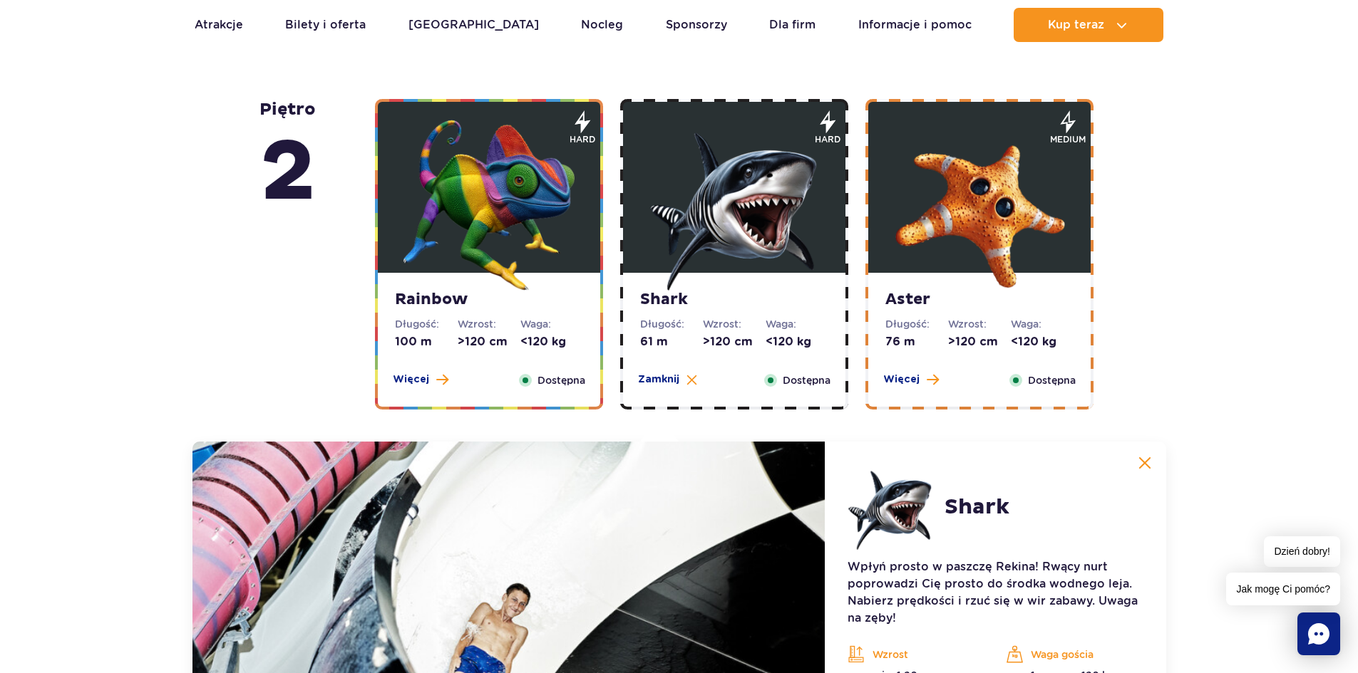
click at [936, 244] on img at bounding box center [979, 205] width 171 height 171
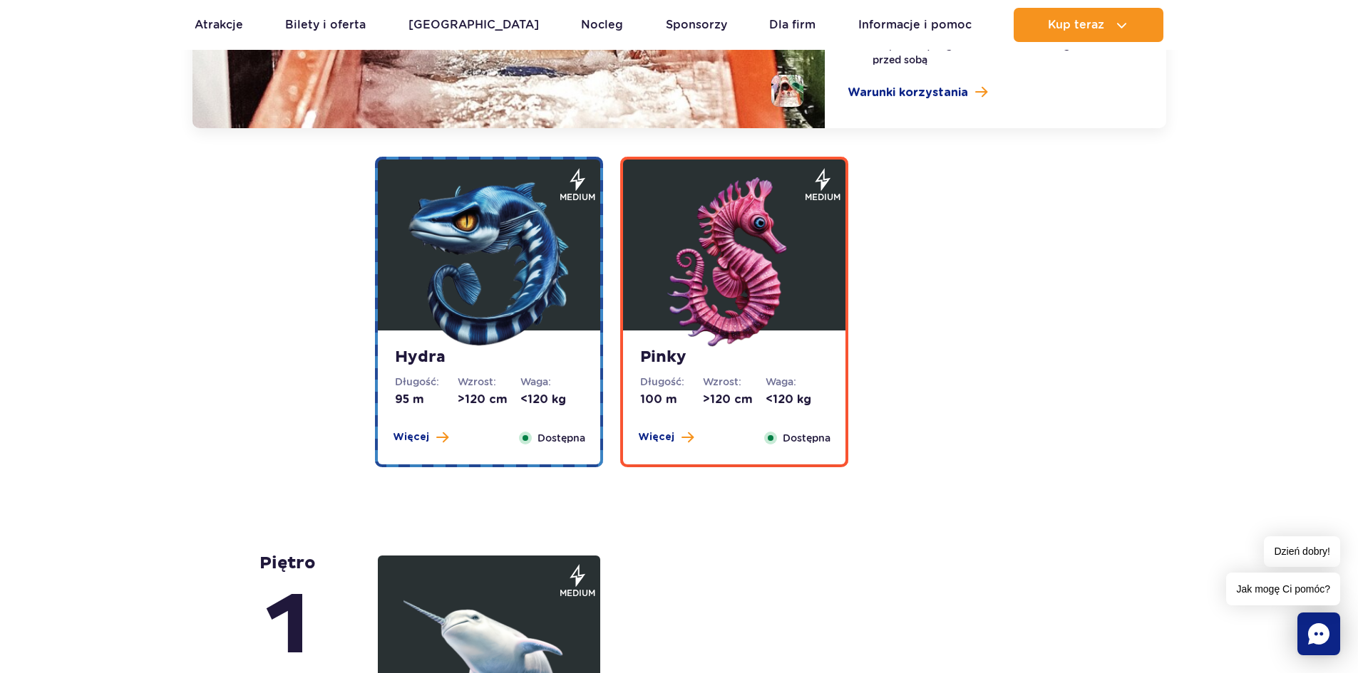
click at [418, 267] on img at bounding box center [488, 262] width 171 height 171
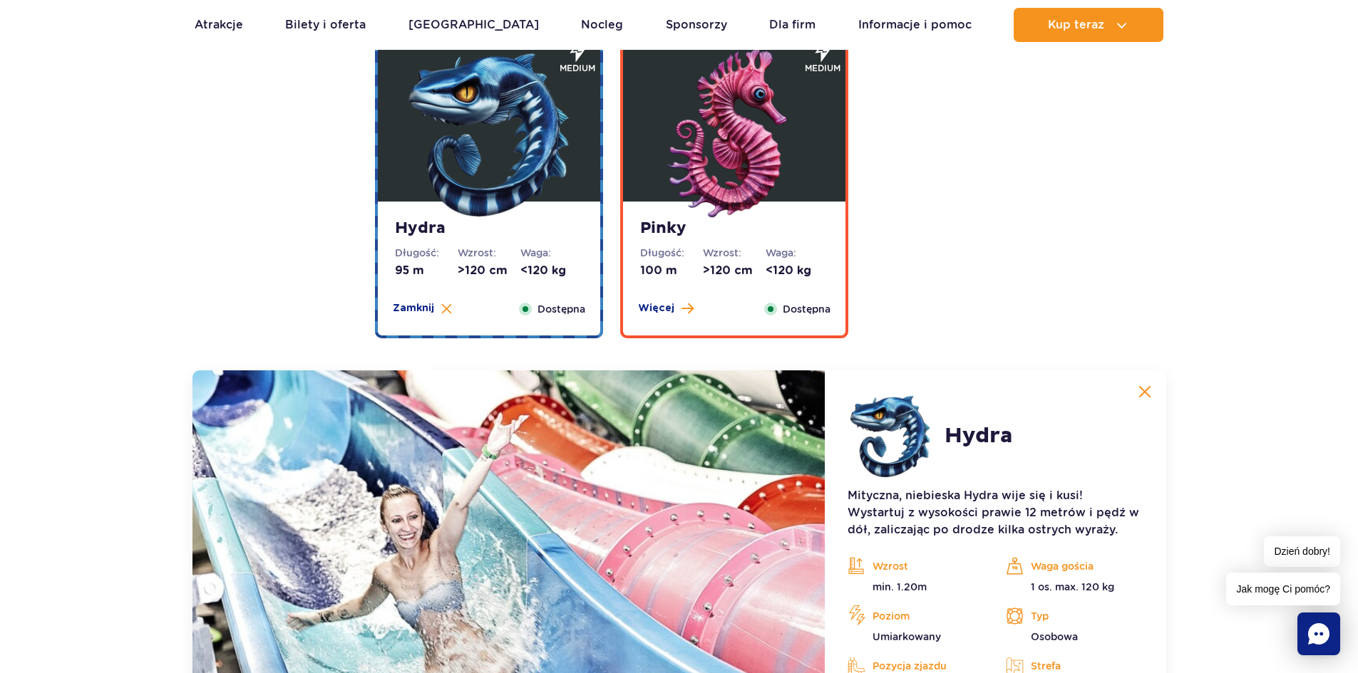
click at [826, 210] on div "Pinky Długość: 100 m Wzrost: >120 cm Waga: <120 kg Więcej Zamknij Dostępna" at bounding box center [734, 269] width 222 height 134
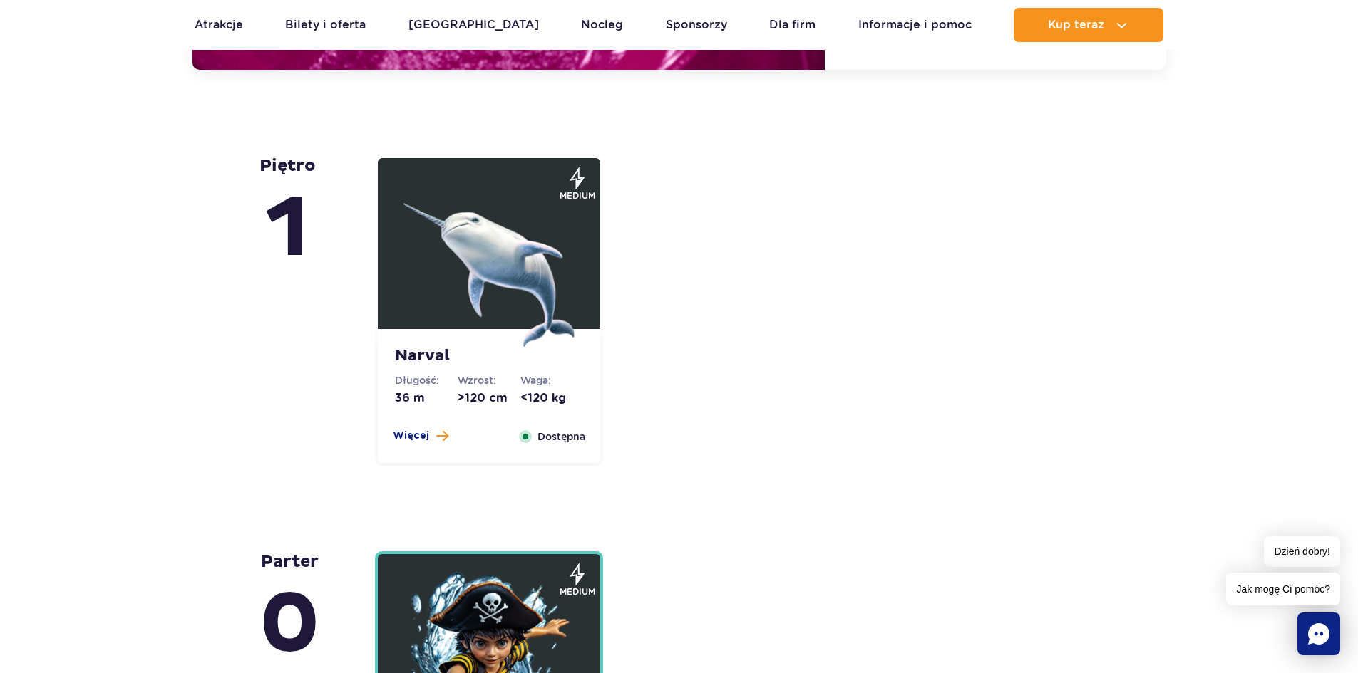
click at [528, 252] on img at bounding box center [488, 261] width 171 height 171
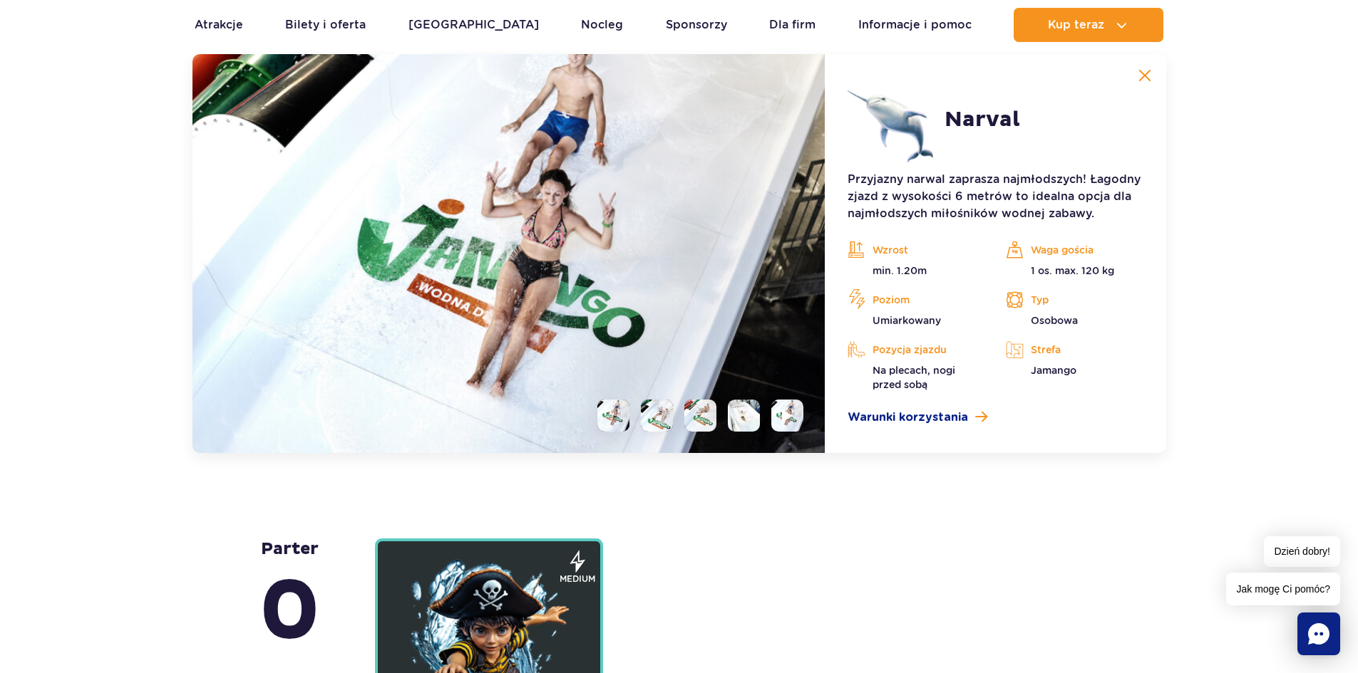
scroll to position [3461, 0]
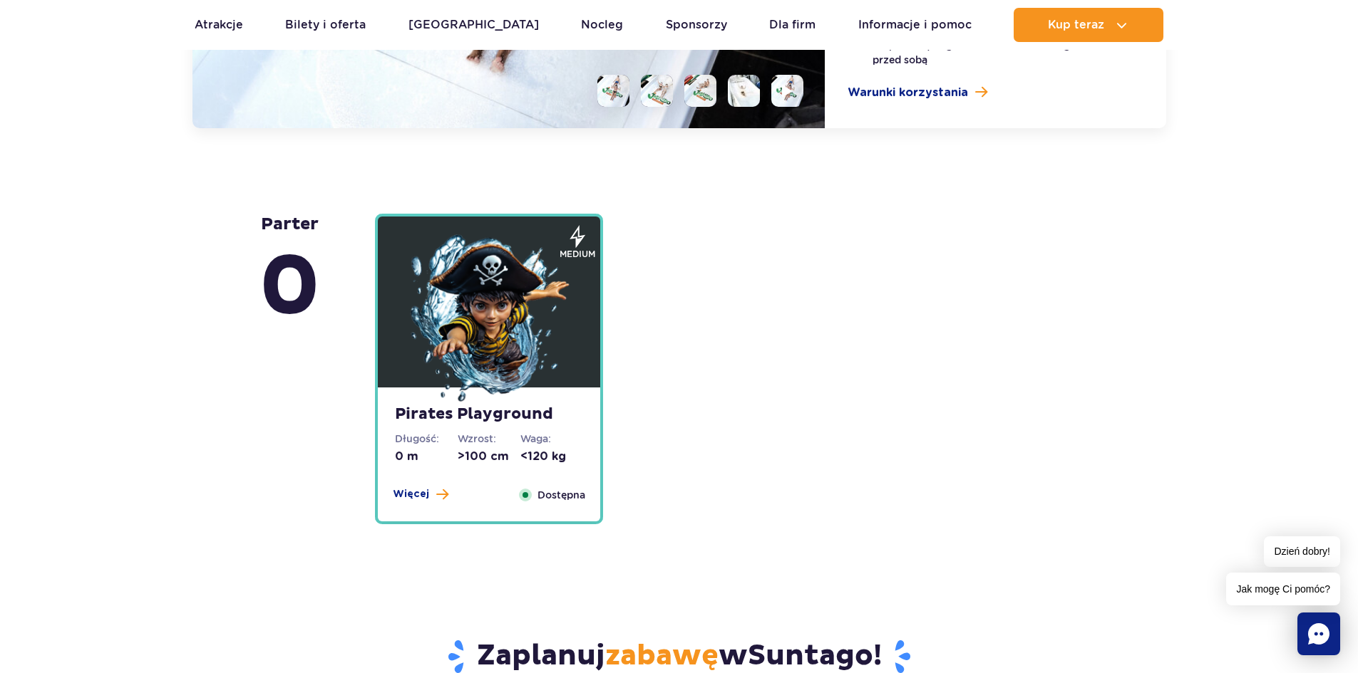
click at [499, 316] on img at bounding box center [488, 319] width 171 height 171
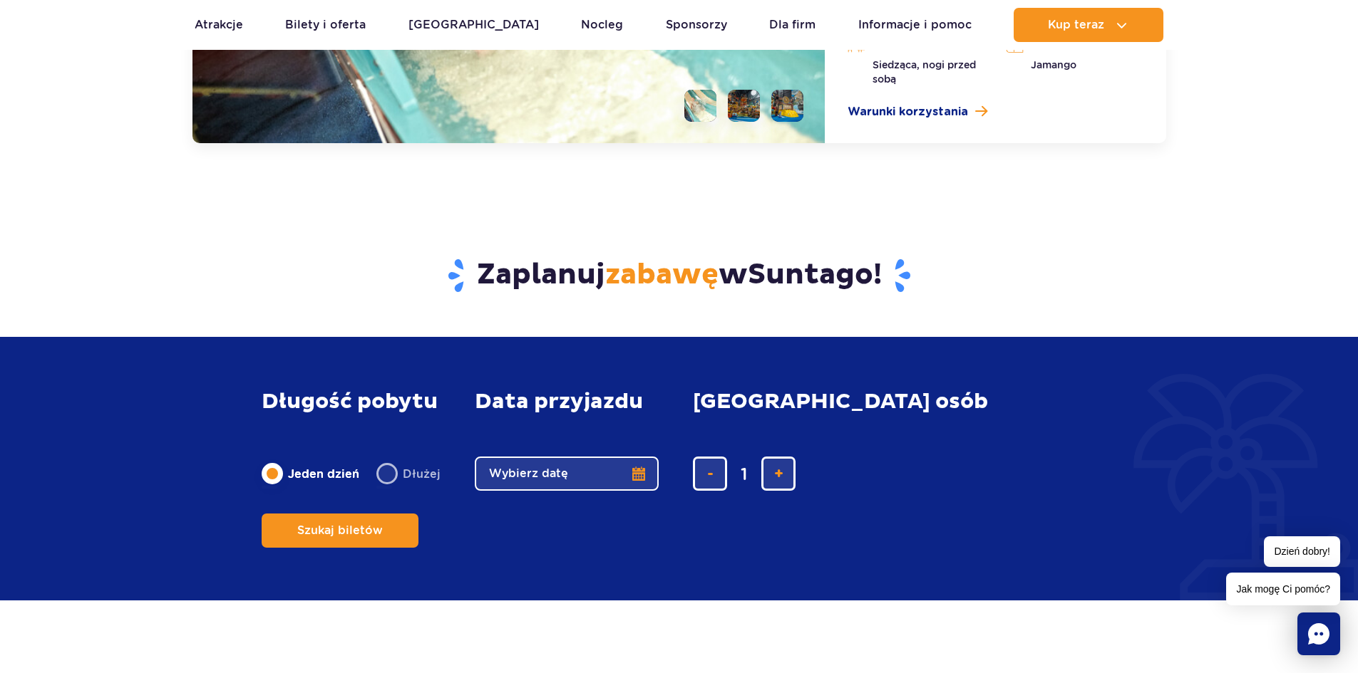
scroll to position [4214, 0]
